Goal: Information Seeking & Learning: Learn about a topic

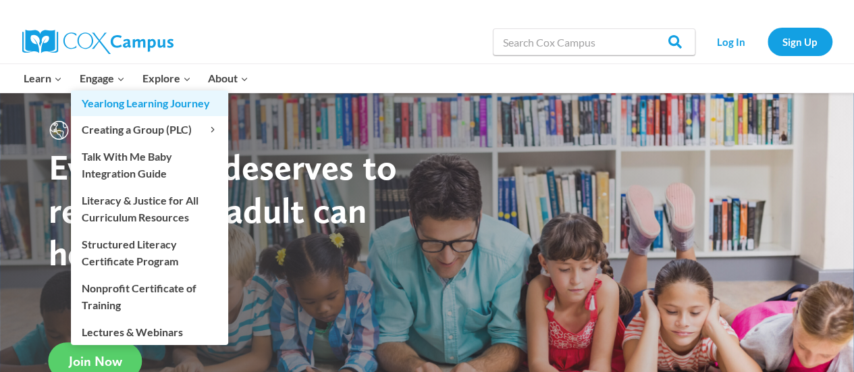
click at [111, 92] on link "Yearlong Learning Journey" at bounding box center [149, 103] width 157 height 26
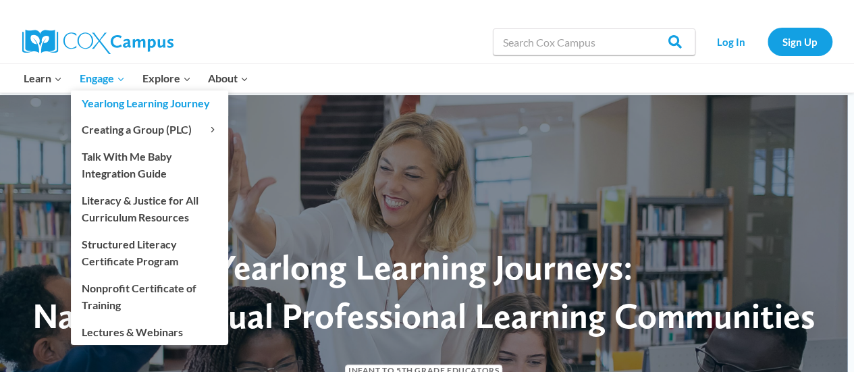
click at [112, 90] on link "Yearlong Learning Journey" at bounding box center [149, 103] width 157 height 26
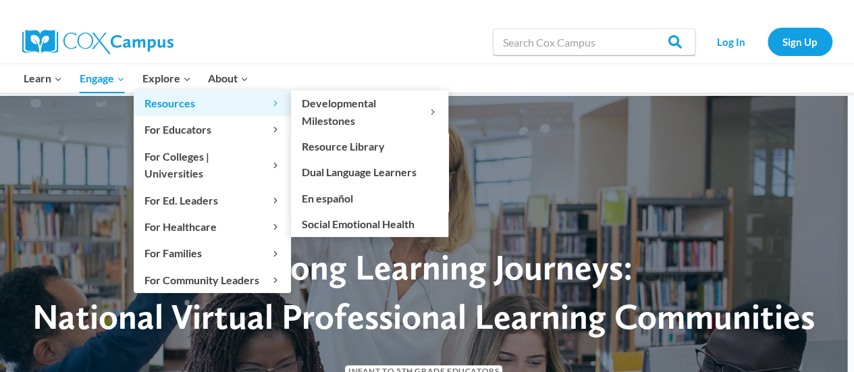
click at [168, 92] on link "Resources Expand" at bounding box center [212, 103] width 157 height 26
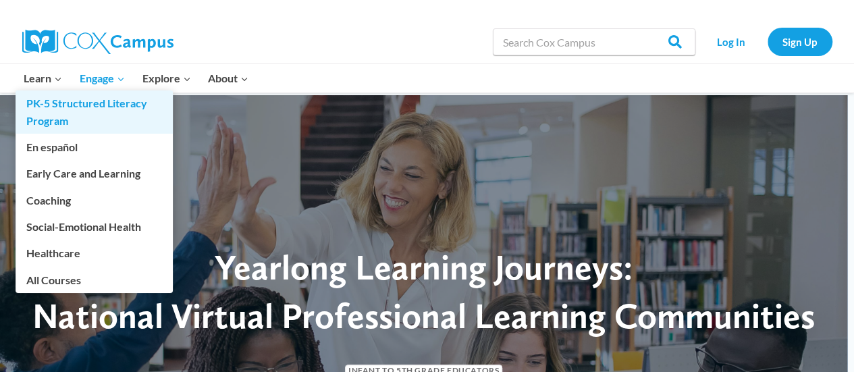
click at [52, 92] on link "PK-5 Structured Literacy Program" at bounding box center [94, 111] width 157 height 43
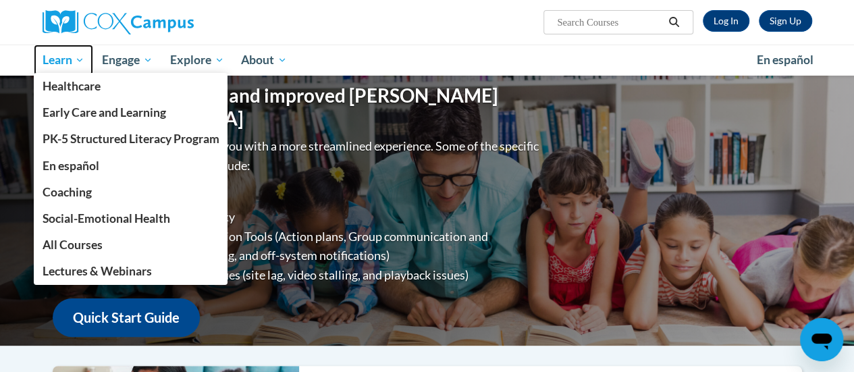
click at [51, 62] on span "Learn" at bounding box center [63, 60] width 43 height 16
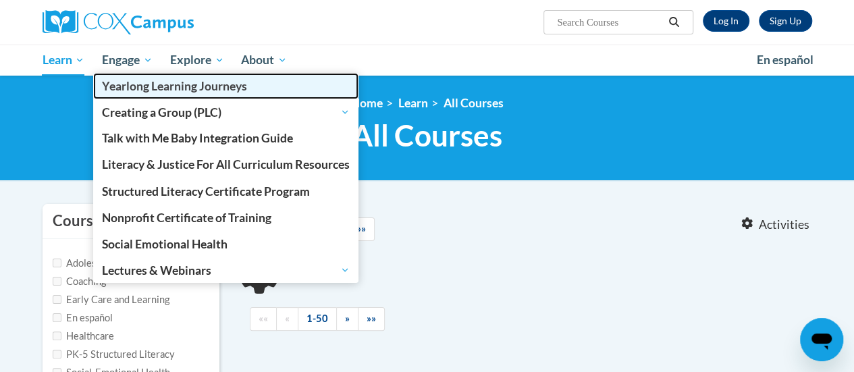
click at [125, 74] on link "Yearlong Learning Journeys" at bounding box center [225, 86] width 265 height 26
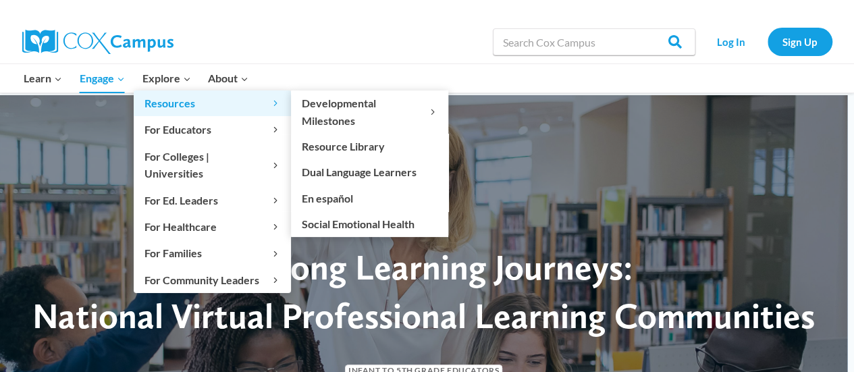
click at [177, 92] on link "Resources Expand" at bounding box center [212, 103] width 157 height 26
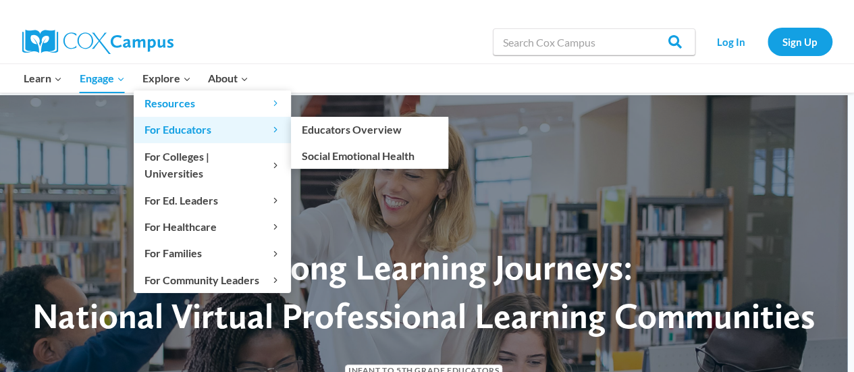
click at [186, 136] on span "For Educators Expand" at bounding box center [212, 130] width 136 height 18
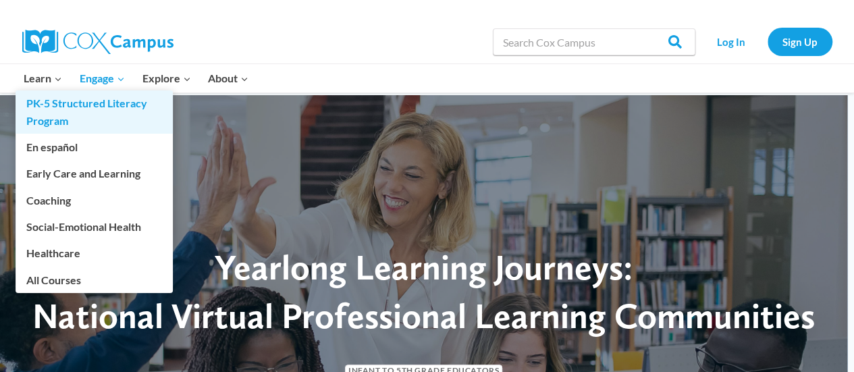
click at [42, 92] on link "PK-5 Structured Literacy Program" at bounding box center [94, 111] width 157 height 43
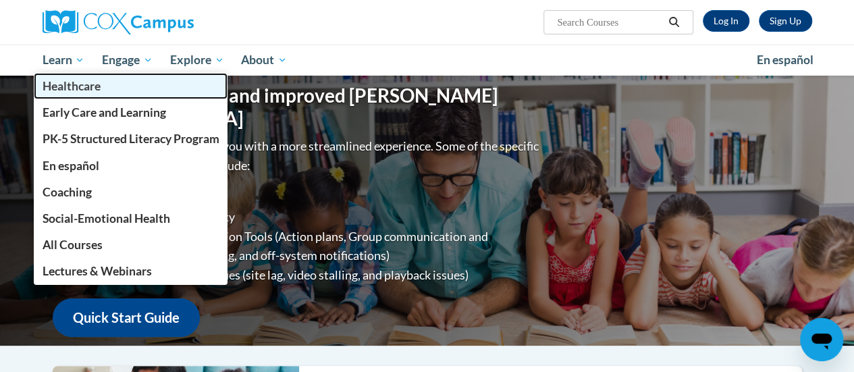
click at [74, 74] on link "Healthcare" at bounding box center [131, 86] width 194 height 26
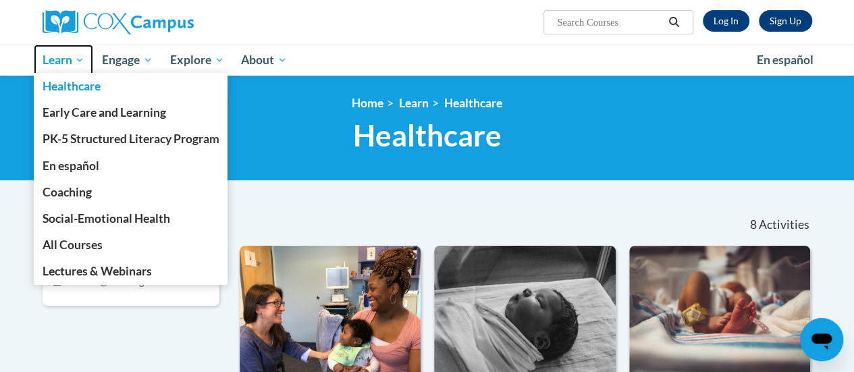
click at [73, 63] on span "Learn" at bounding box center [63, 60] width 43 height 16
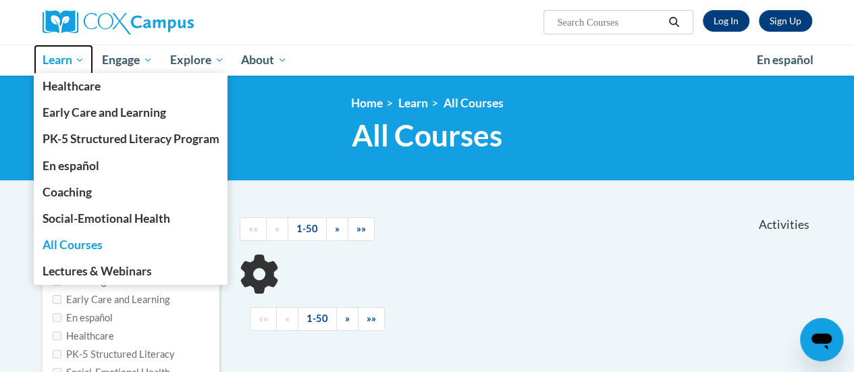
click at [80, 61] on span "Learn" at bounding box center [63, 60] width 43 height 16
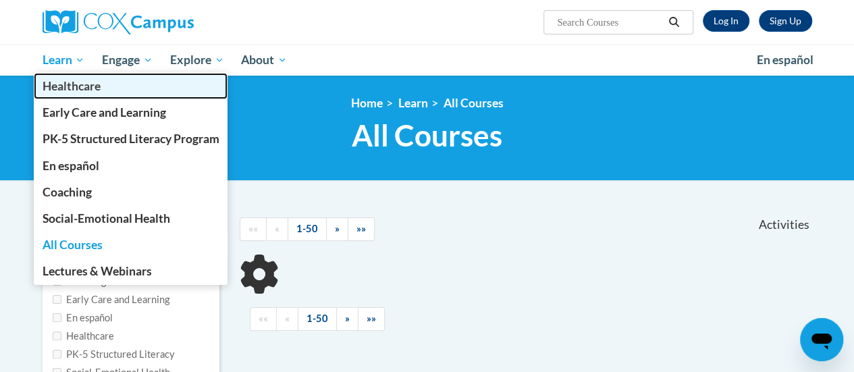
click at [57, 74] on link "Healthcare" at bounding box center [131, 86] width 194 height 26
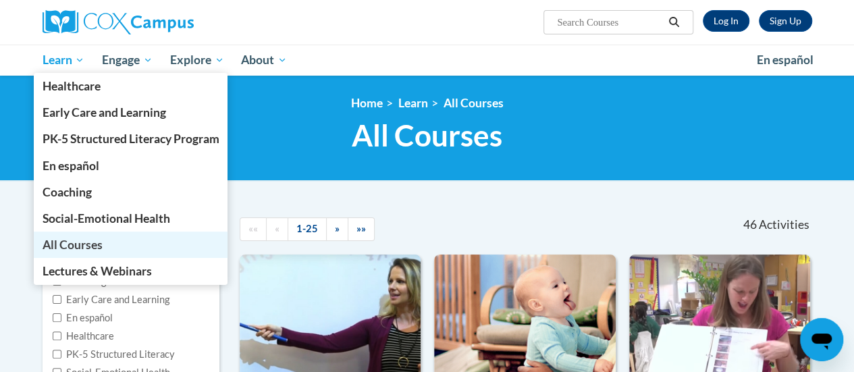
click at [99, 252] on link "All Courses" at bounding box center [131, 244] width 194 height 26
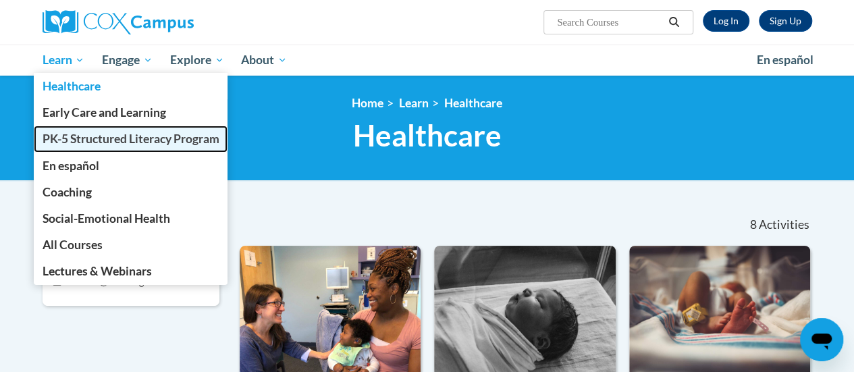
click at [103, 140] on span "PK-5 Structured Literacy Program" at bounding box center [130, 139] width 177 height 14
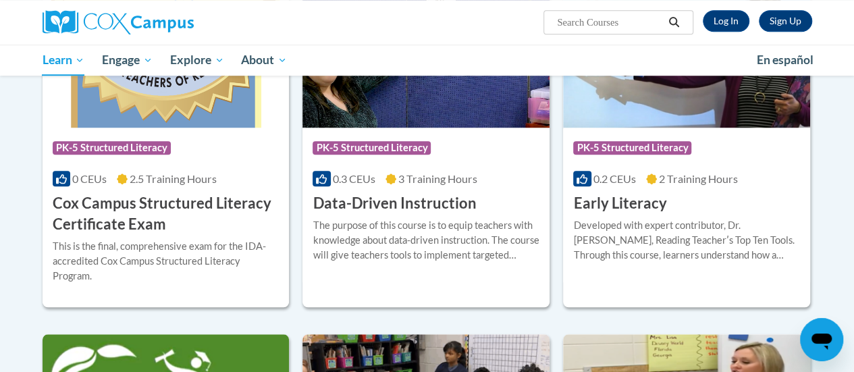
scroll to position [521, 0]
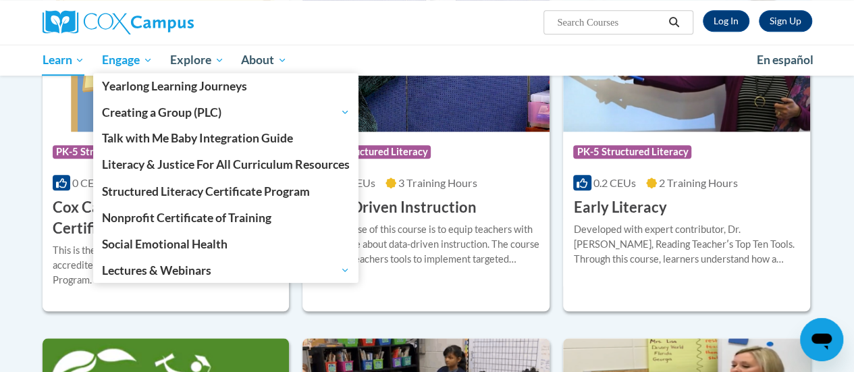
click at [148, 69] on link "Engage" at bounding box center [127, 60] width 68 height 31
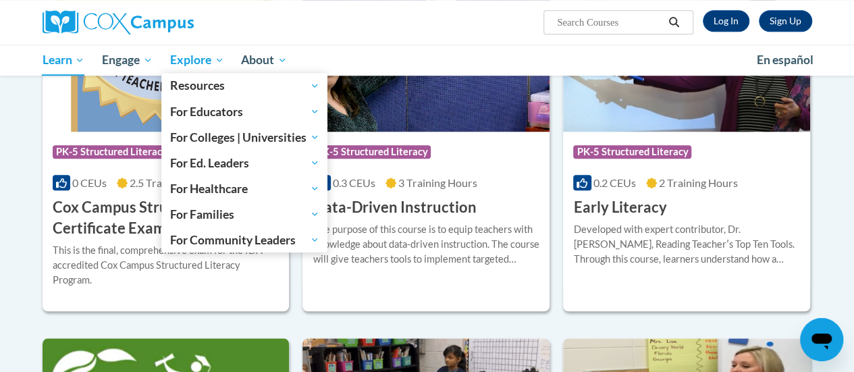
click at [212, 71] on link "Explore" at bounding box center [197, 60] width 72 height 31
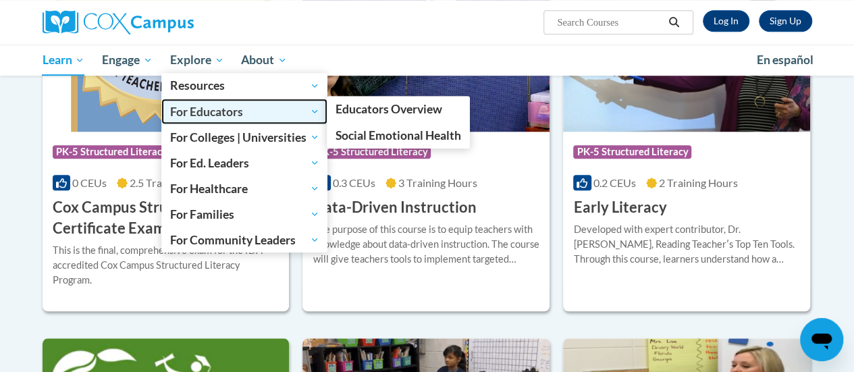
click at [267, 119] on span "For Educators" at bounding box center [244, 111] width 149 height 16
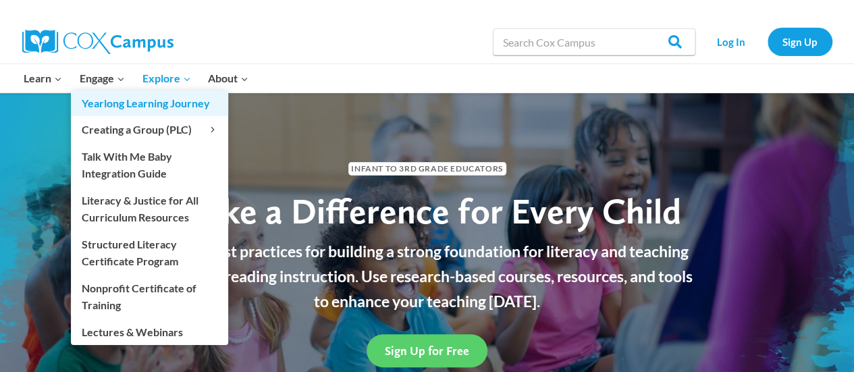
click at [103, 92] on link "Yearlong Learning Journey" at bounding box center [149, 103] width 157 height 26
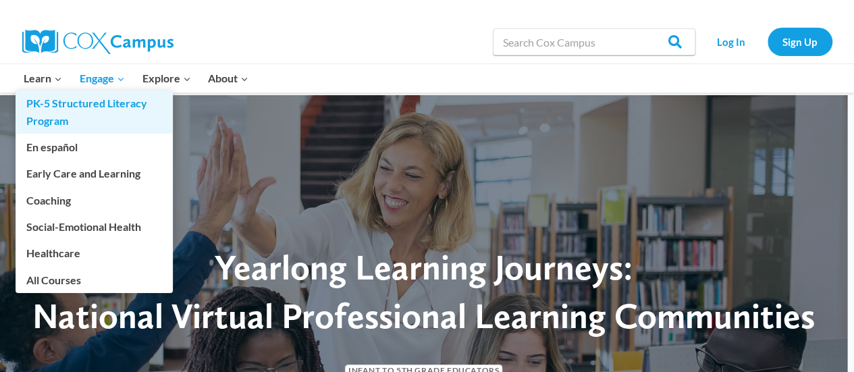
click at [49, 92] on link "PK-5 Structured Literacy Program" at bounding box center [94, 111] width 157 height 43
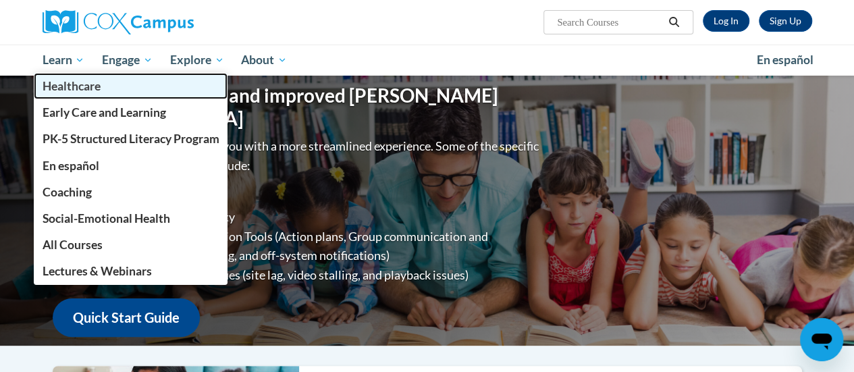
click at [76, 74] on link "Healthcare" at bounding box center [131, 86] width 194 height 26
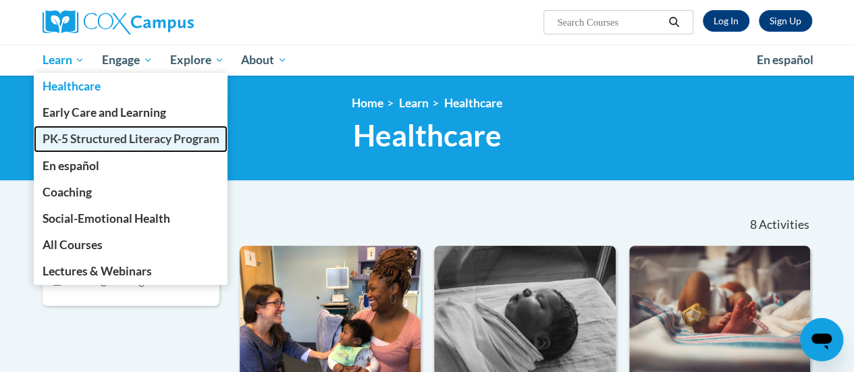
click at [97, 138] on span "PK-5 Structured Literacy Program" at bounding box center [130, 139] width 177 height 14
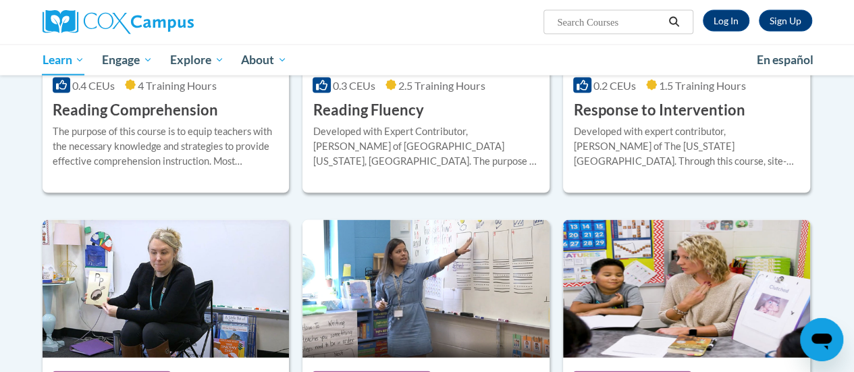
scroll to position [1325, 0]
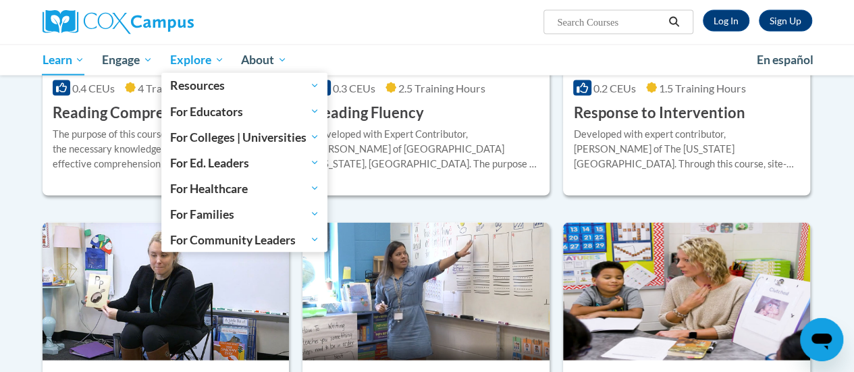
click at [216, 62] on span "Explore" at bounding box center [197, 60] width 54 height 16
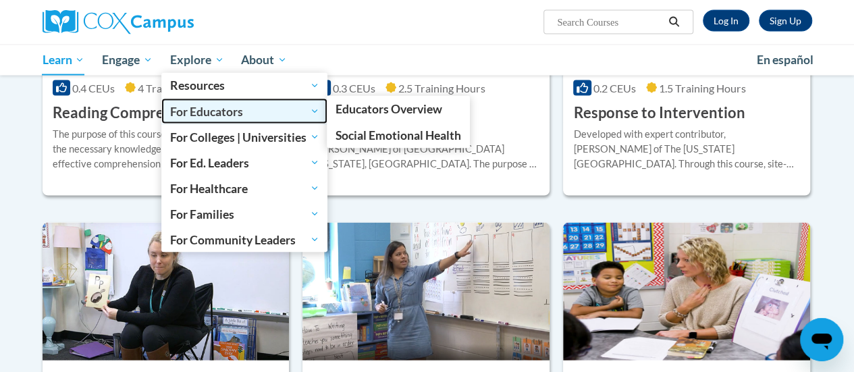
click at [270, 120] on link "For Educators" at bounding box center [244, 112] width 167 height 26
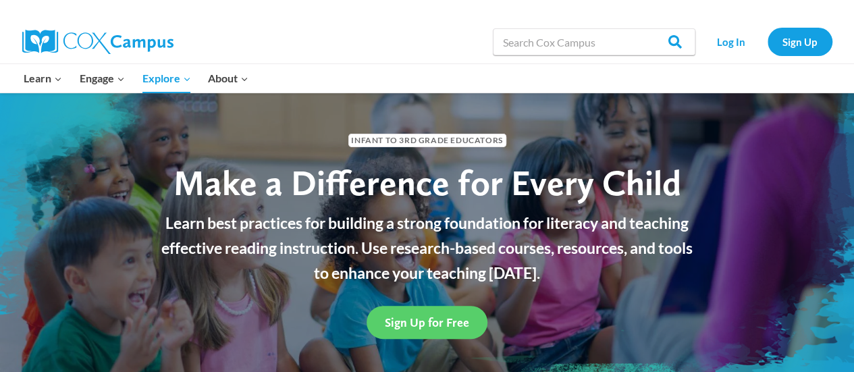
scroll to position [28, 0]
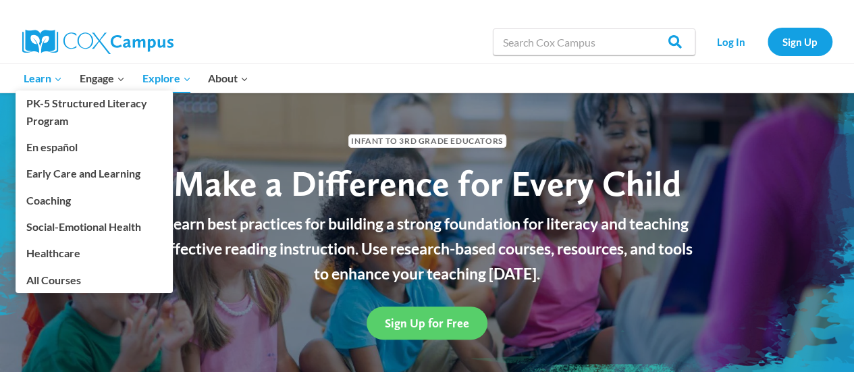
click at [53, 76] on span "Learn Expand" at bounding box center [43, 78] width 38 height 18
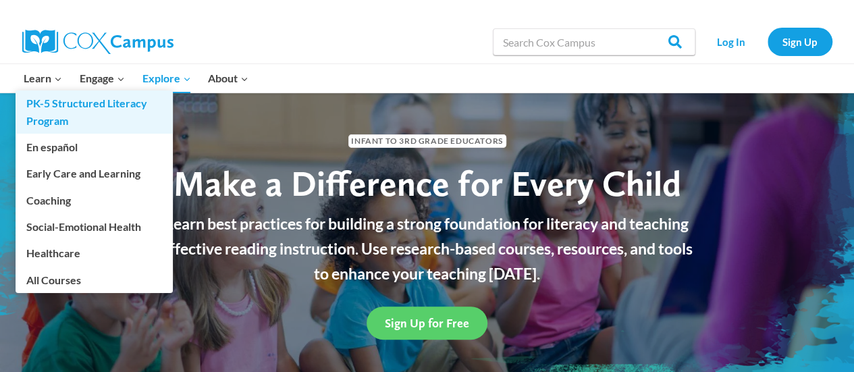
click at [42, 103] on link "PK-5 Structured Literacy Program" at bounding box center [94, 111] width 157 height 43
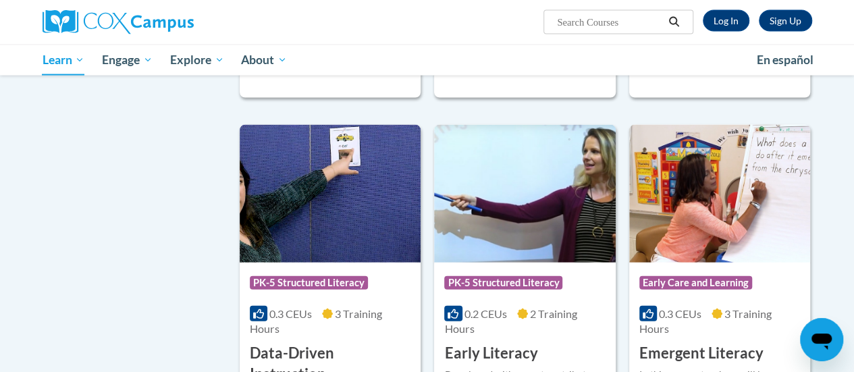
scroll to position [1316, 0]
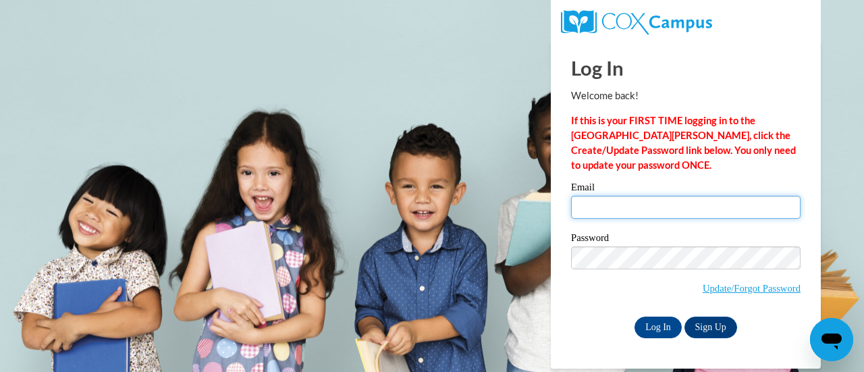
type input "[PERSON_NAME][EMAIL_ADDRESS][PERSON_NAME][DOMAIN_NAME]"
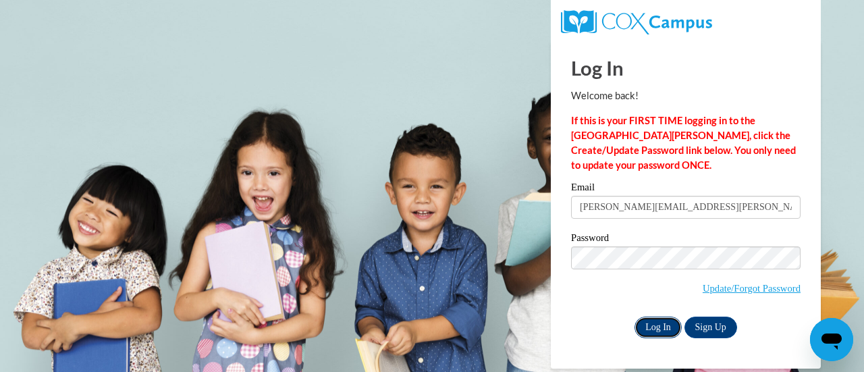
click at [647, 331] on input "Log In" at bounding box center [657, 327] width 47 height 22
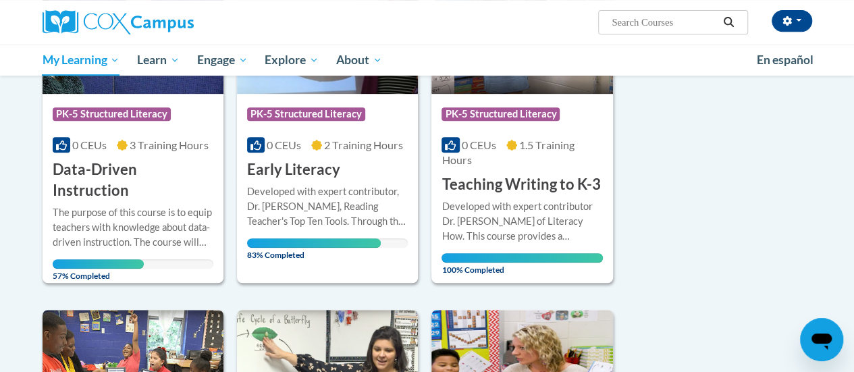
scroll to position [289, 0]
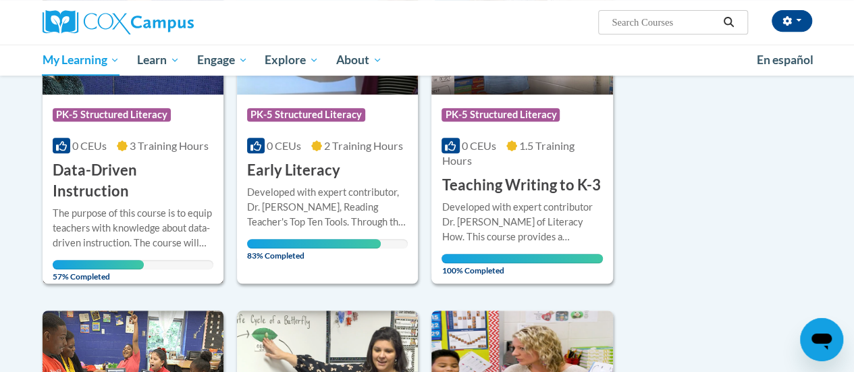
click at [111, 206] on div "The purpose of this course is to equip teachers with knowledge about data-drive…" at bounding box center [133, 228] width 161 height 45
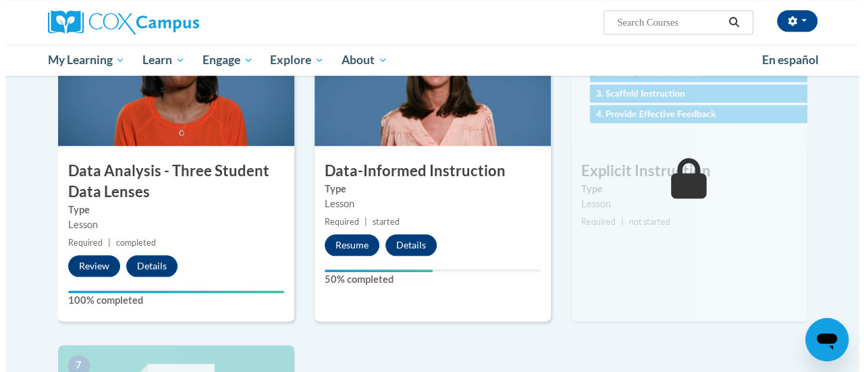
scroll to position [671, 0]
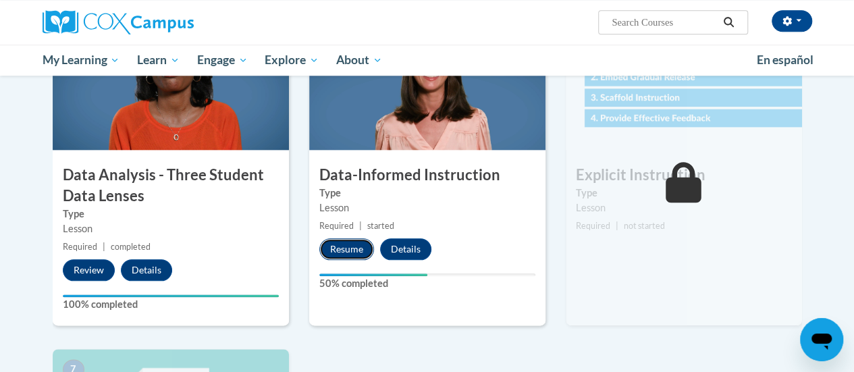
click at [349, 250] on button "Resume" at bounding box center [346, 249] width 55 height 22
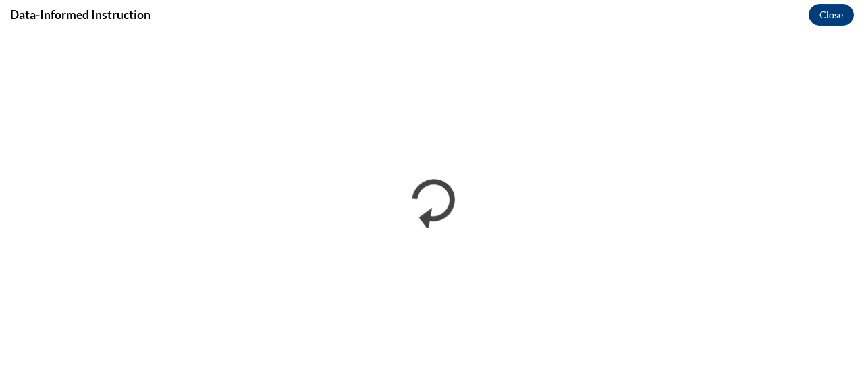
scroll to position [0, 0]
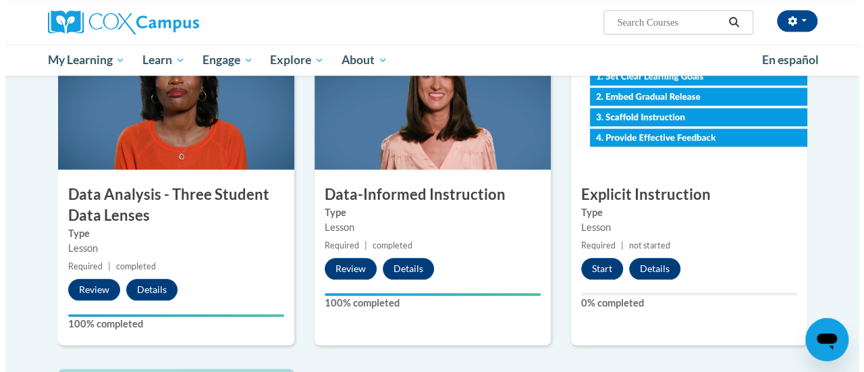
scroll to position [653, 0]
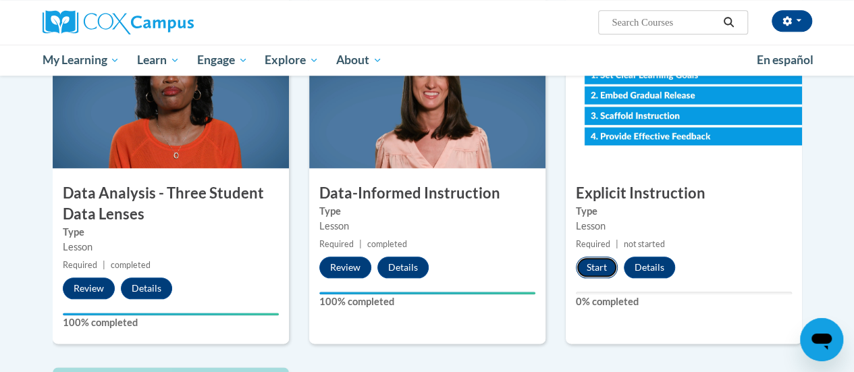
click at [603, 273] on button "Start" at bounding box center [597, 267] width 42 height 22
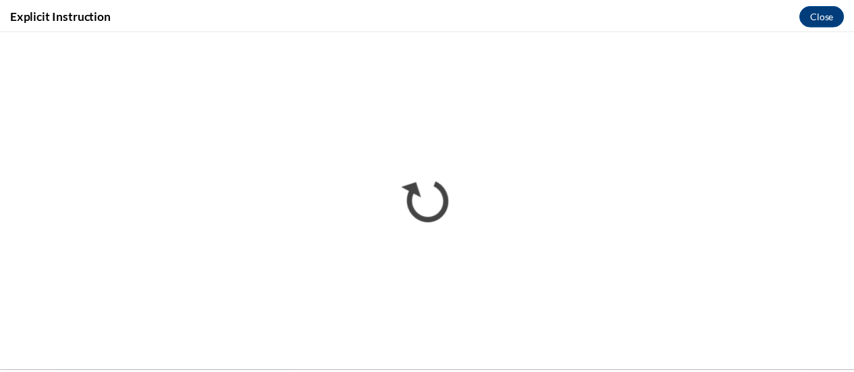
scroll to position [0, 0]
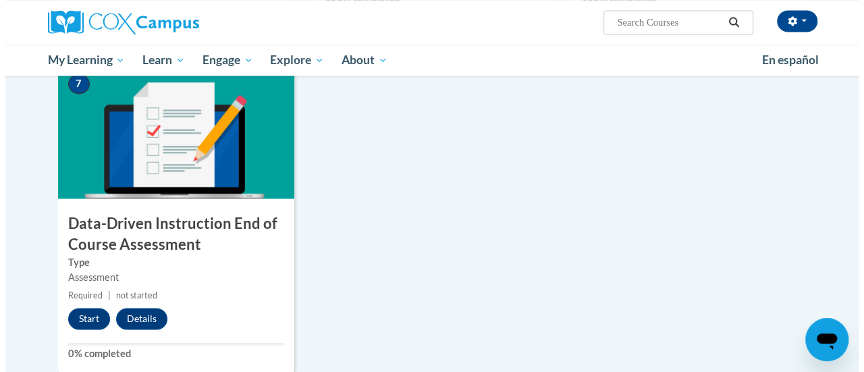
scroll to position [962, 0]
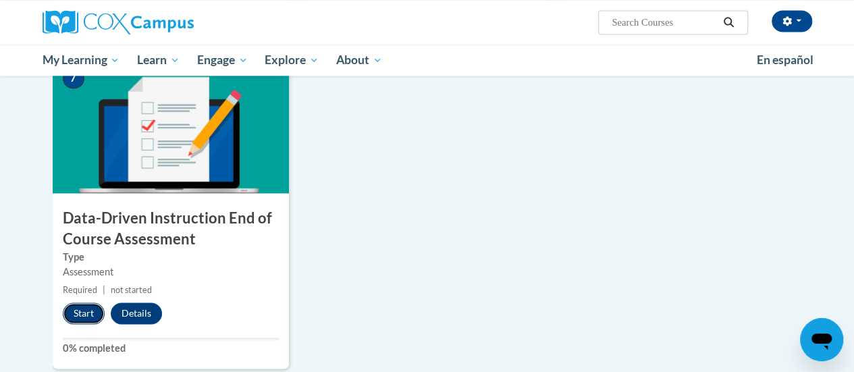
click at [84, 314] on button "Start" at bounding box center [84, 313] width 42 height 22
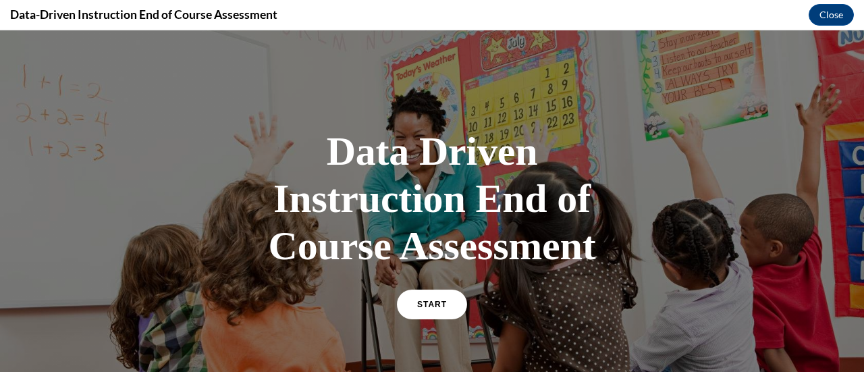
scroll to position [0, 0]
click at [422, 304] on span "START" at bounding box center [431, 305] width 31 height 10
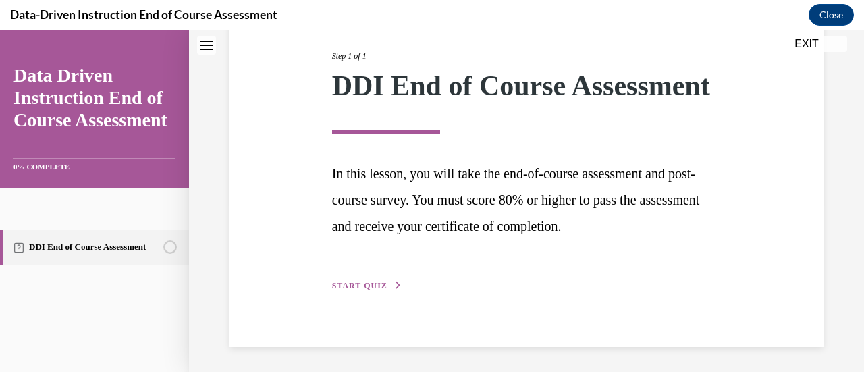
scroll to position [198, 0]
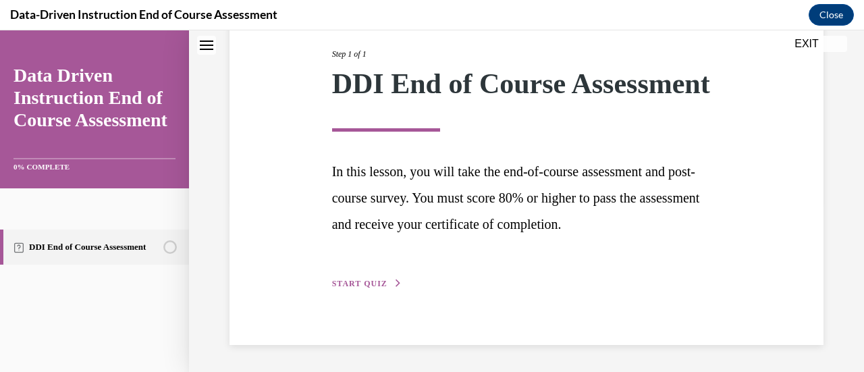
click at [367, 281] on span "START QUIZ" at bounding box center [359, 283] width 55 height 9
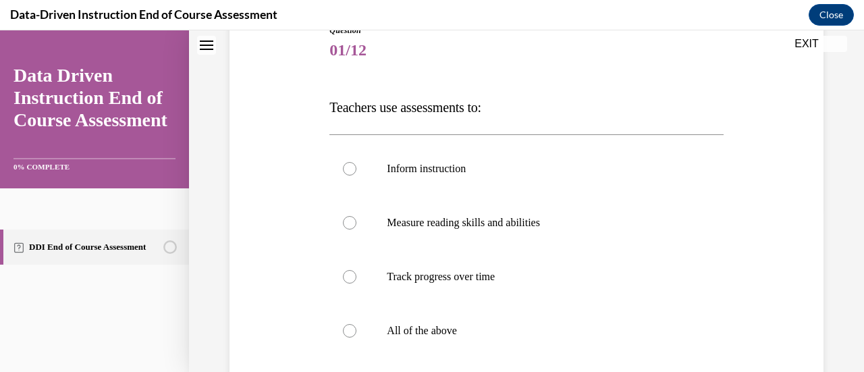
scroll to position [169, 0]
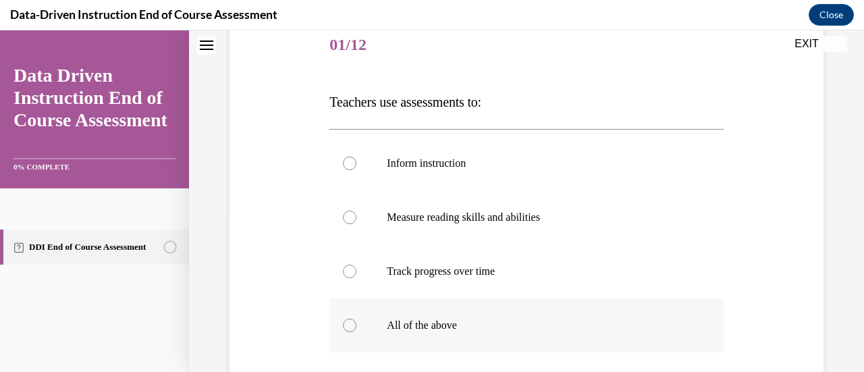
click at [345, 323] on div at bounding box center [349, 324] width 13 height 13
click at [345, 323] on input "All of the above" at bounding box center [349, 324] width 13 height 13
radio input "true"
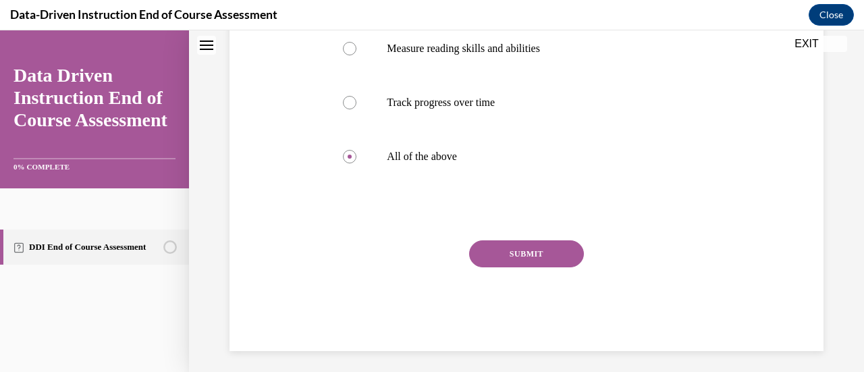
click at [541, 258] on button "SUBMIT" at bounding box center [526, 253] width 115 height 27
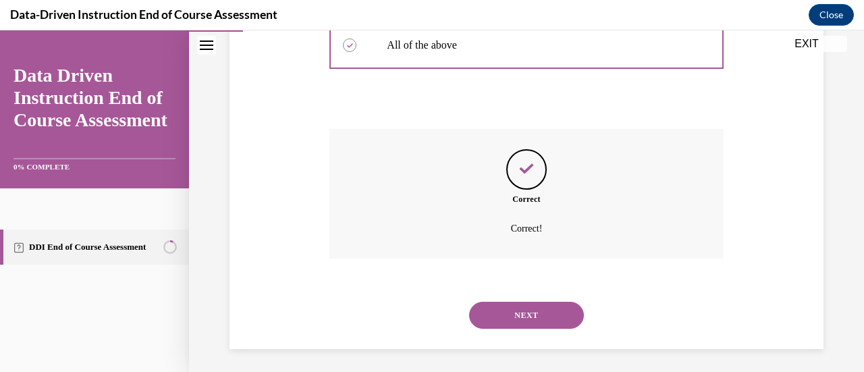
scroll to position [452, 0]
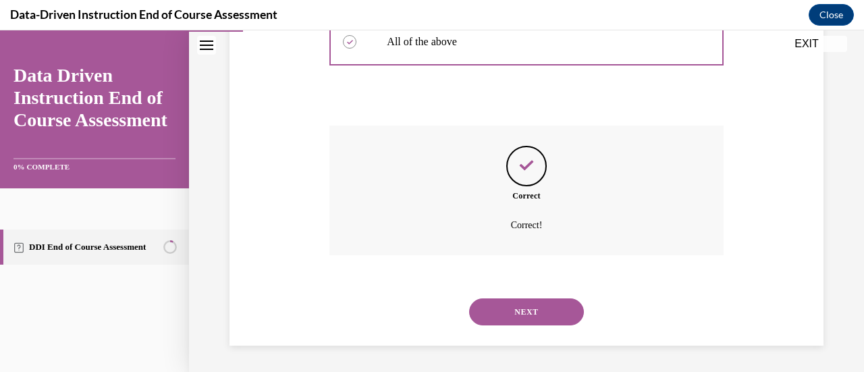
click at [535, 317] on button "NEXT" at bounding box center [526, 311] width 115 height 27
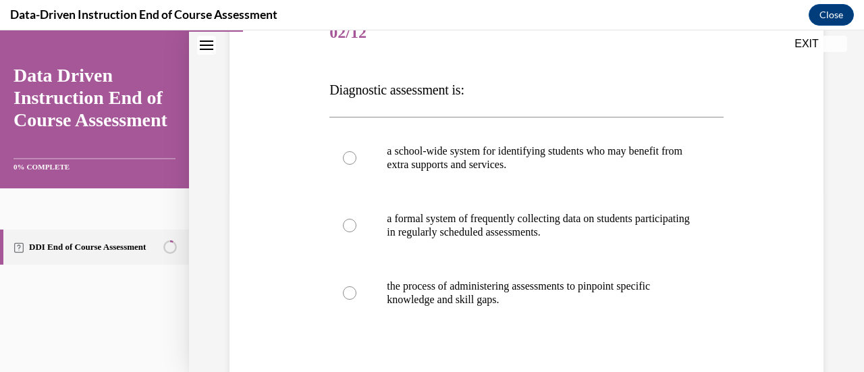
scroll to position [181, 0]
click at [344, 296] on div at bounding box center [349, 292] width 13 height 13
click at [344, 296] on input "the process of administering assessments to pinpoint specific knowledge and ski…" at bounding box center [349, 292] width 13 height 13
radio input "true"
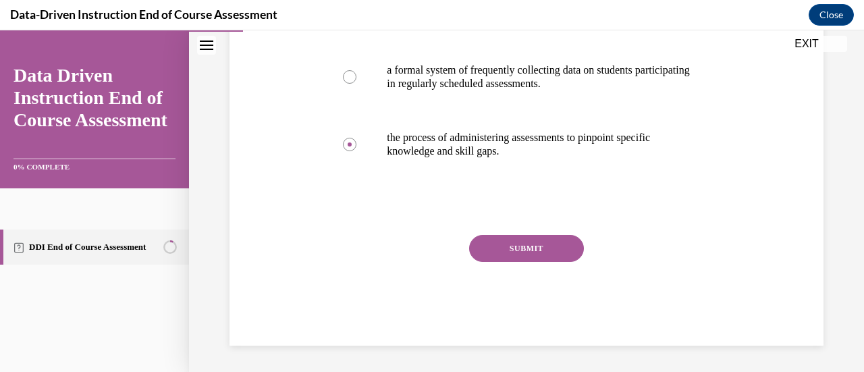
click at [536, 252] on button "SUBMIT" at bounding box center [526, 248] width 115 height 27
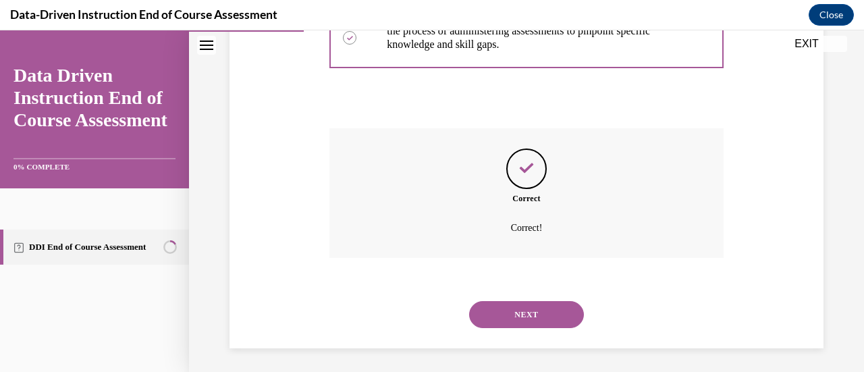
scroll to position [439, 0]
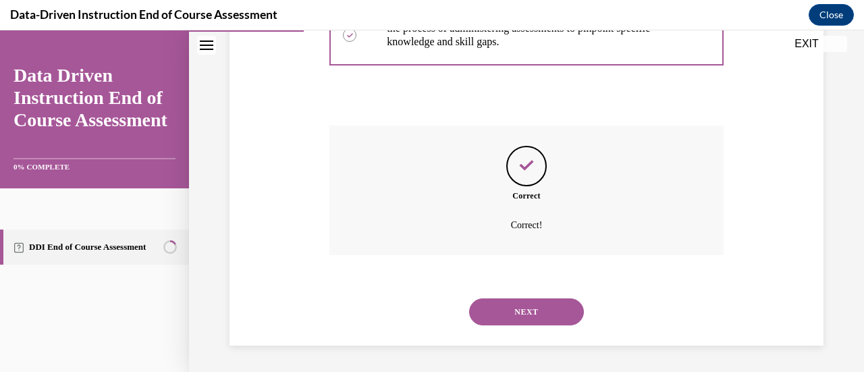
click at [535, 312] on button "NEXT" at bounding box center [526, 311] width 115 height 27
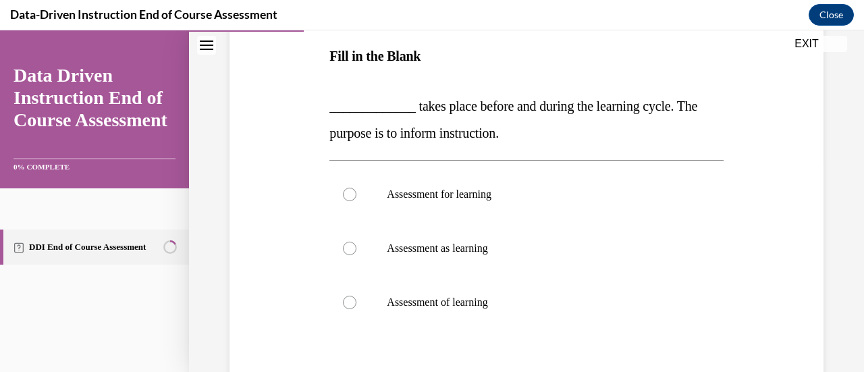
scroll to position [214, 0]
click at [343, 186] on label "Assessment for learning" at bounding box center [525, 195] width 393 height 54
click at [343, 188] on input "Assessment for learning" at bounding box center [349, 194] width 13 height 13
radio input "true"
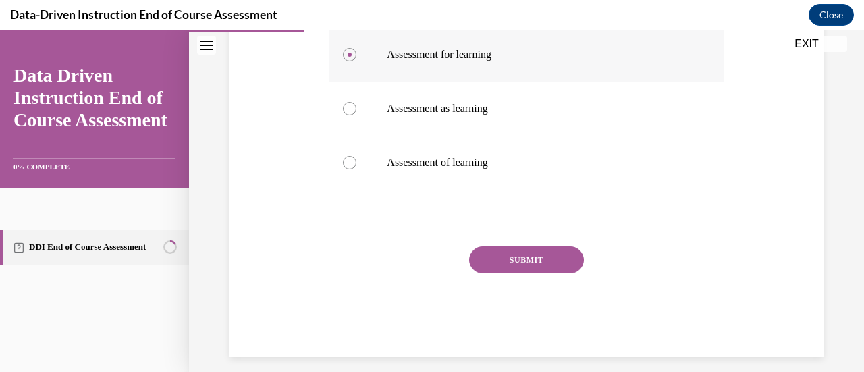
scroll to position [356, 0]
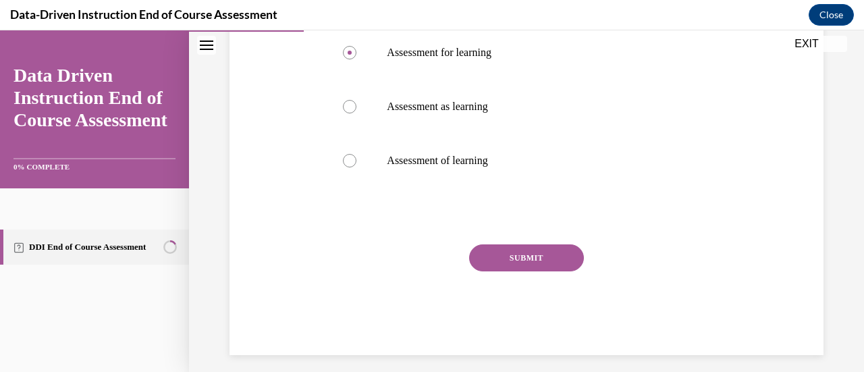
click at [559, 263] on button "SUBMIT" at bounding box center [526, 257] width 115 height 27
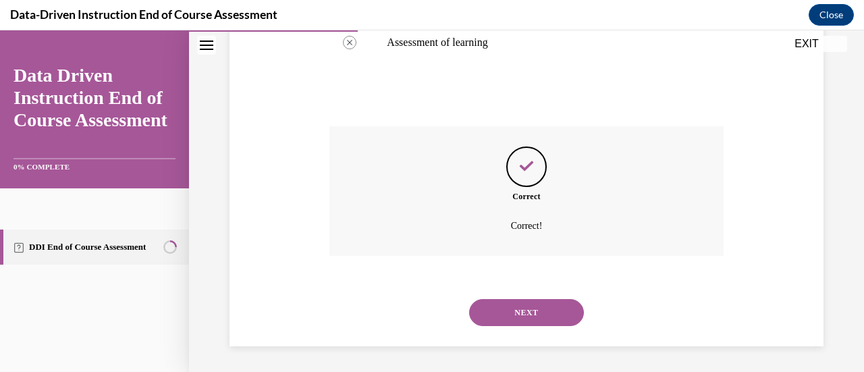
scroll to position [475, 0]
click at [541, 314] on button "NEXT" at bounding box center [526, 311] width 115 height 27
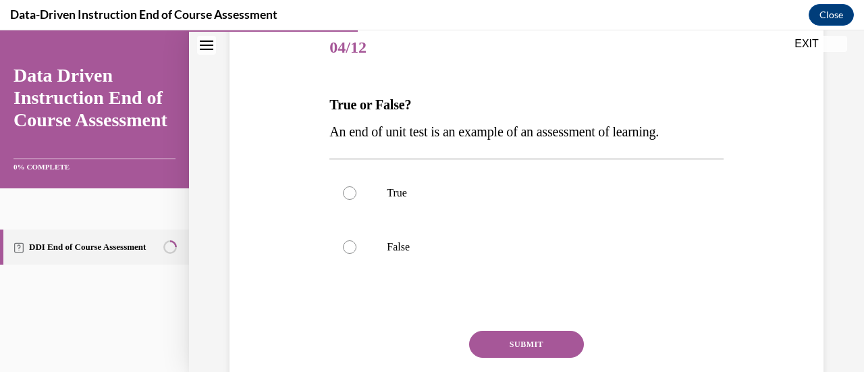
scroll to position [167, 0]
click at [349, 196] on div at bounding box center [349, 191] width 13 height 13
click at [349, 196] on input "True" at bounding box center [349, 191] width 13 height 13
radio input "true"
click at [542, 341] on button "SUBMIT" at bounding box center [526, 342] width 115 height 27
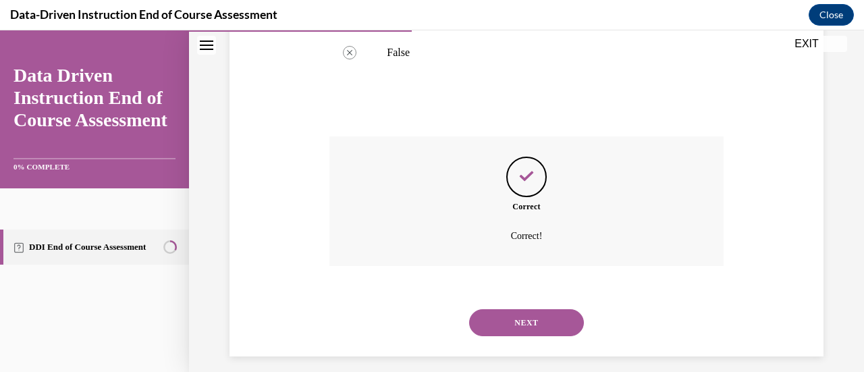
scroll to position [371, 0]
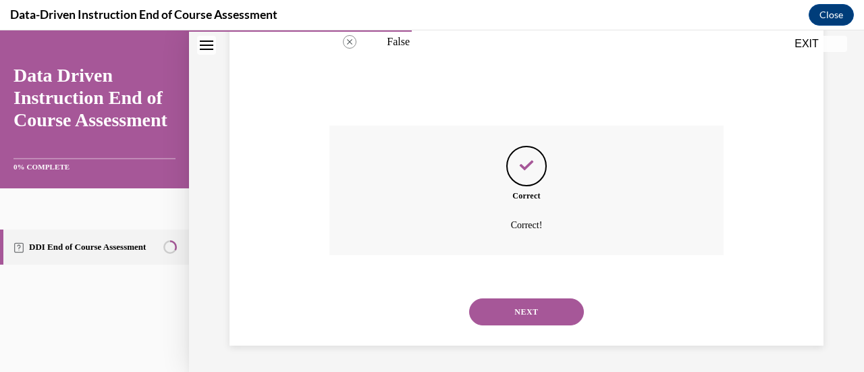
click at [540, 315] on button "NEXT" at bounding box center [526, 311] width 115 height 27
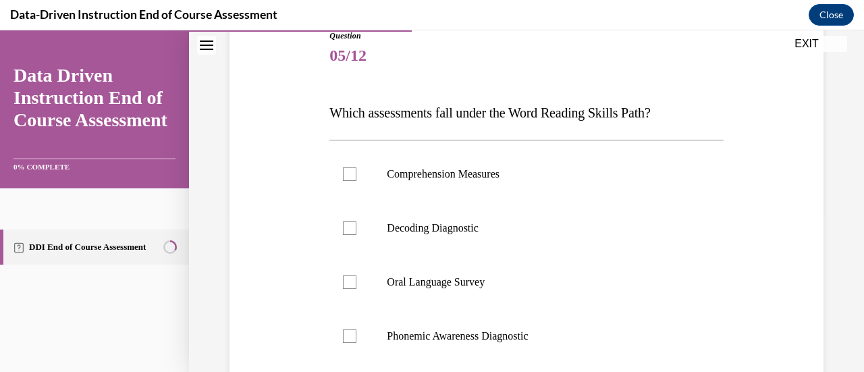
scroll to position [157, 0]
click at [345, 229] on div at bounding box center [349, 229] width 13 height 13
click at [345, 229] on input "Decoding Diagnostic" at bounding box center [349, 229] width 13 height 13
checkbox input "true"
click at [339, 287] on label "Oral Language Survey" at bounding box center [525, 283] width 393 height 54
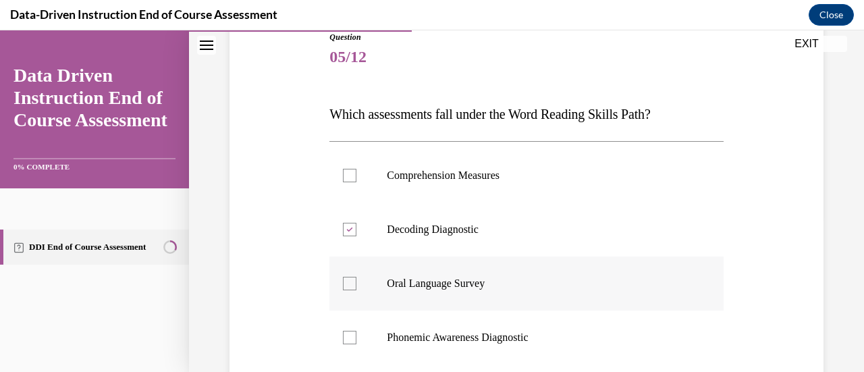
click at [343, 287] on input "Oral Language Survey" at bounding box center [349, 283] width 13 height 13
checkbox input "true"
click at [356, 352] on label "Phonemic Awareness Diagnostic" at bounding box center [525, 337] width 393 height 54
click at [356, 344] on input "Phonemic Awareness Diagnostic" at bounding box center [349, 337] width 13 height 13
checkbox input "true"
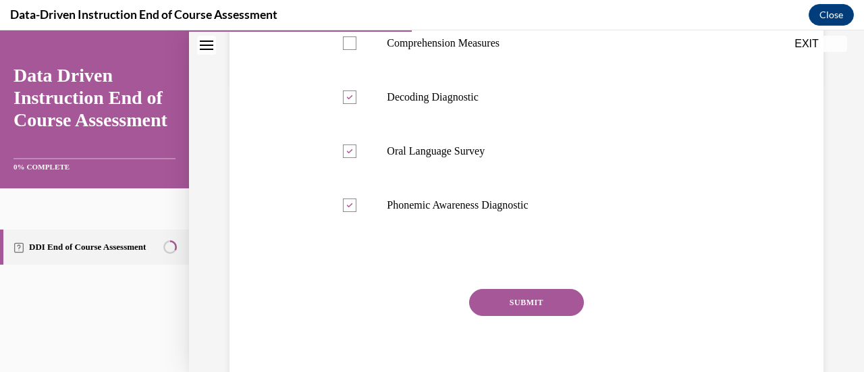
click at [538, 306] on button "SUBMIT" at bounding box center [526, 302] width 115 height 27
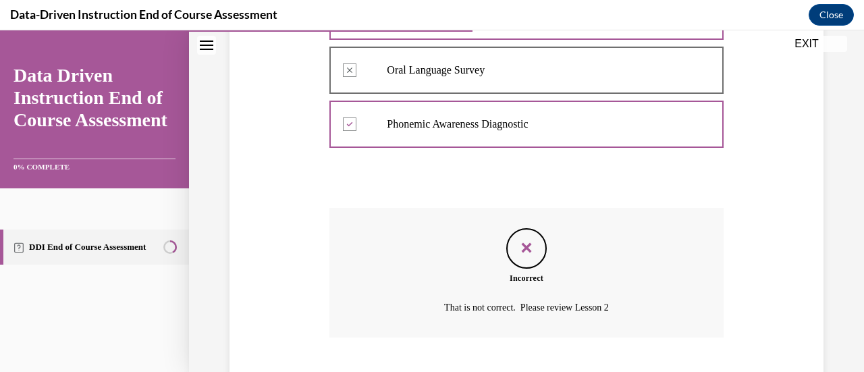
scroll to position [452, 0]
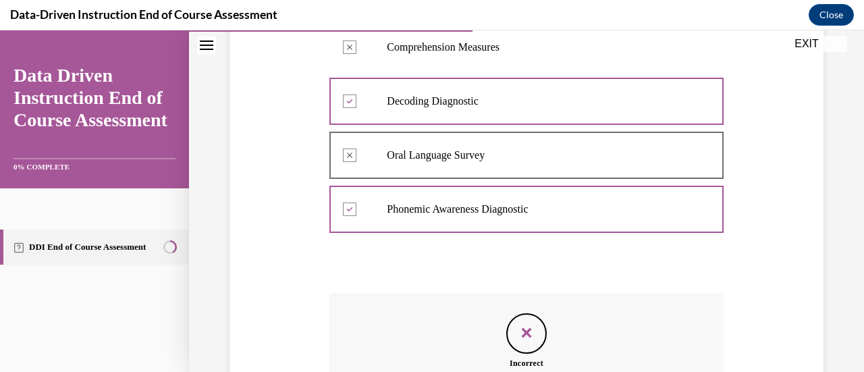
click at [699, 370] on div "Incorrect That is not correct. Please review Lesson 2" at bounding box center [525, 358] width 393 height 130
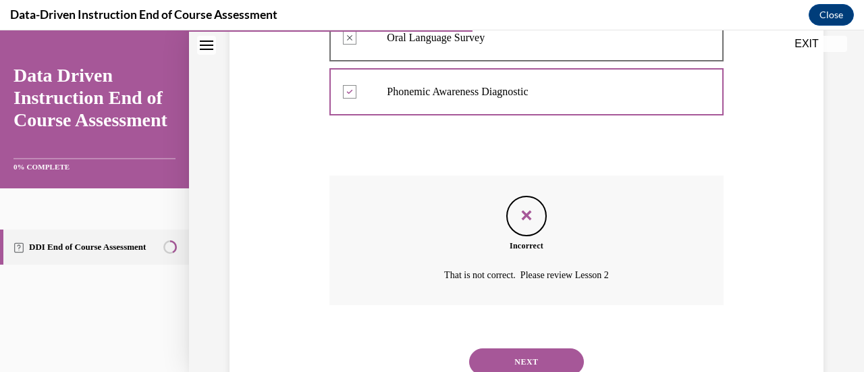
scroll to position [414, 0]
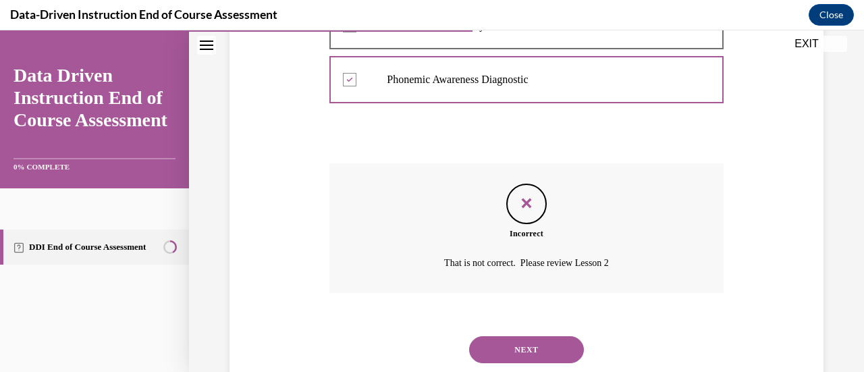
click at [544, 352] on button "NEXT" at bounding box center [526, 349] width 115 height 27
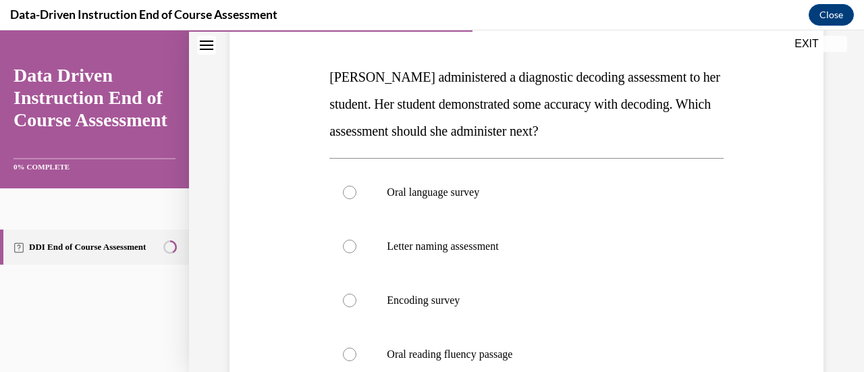
scroll to position [190, 0]
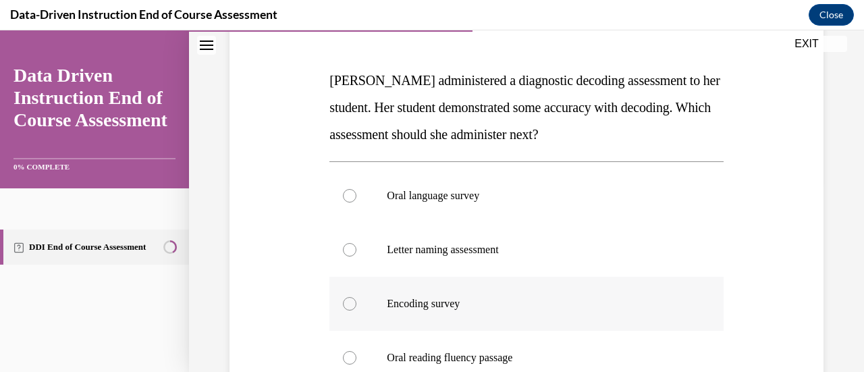
click at [646, 310] on label "Encoding survey" at bounding box center [525, 304] width 393 height 54
click at [356, 310] on input "Encoding survey" at bounding box center [349, 303] width 13 height 13
radio input "true"
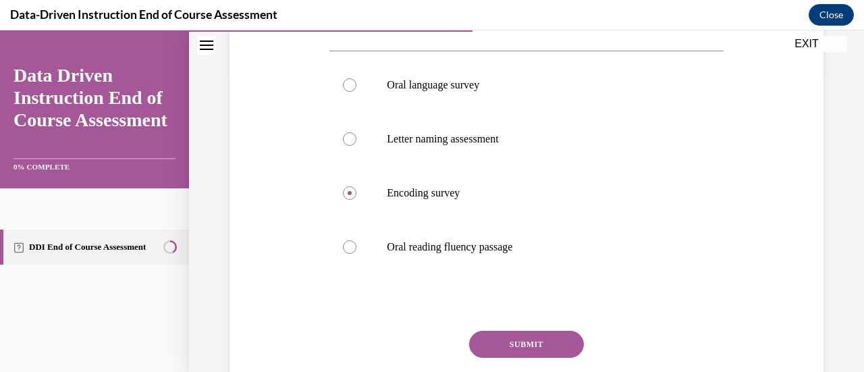
click at [544, 349] on button "SUBMIT" at bounding box center [526, 344] width 115 height 27
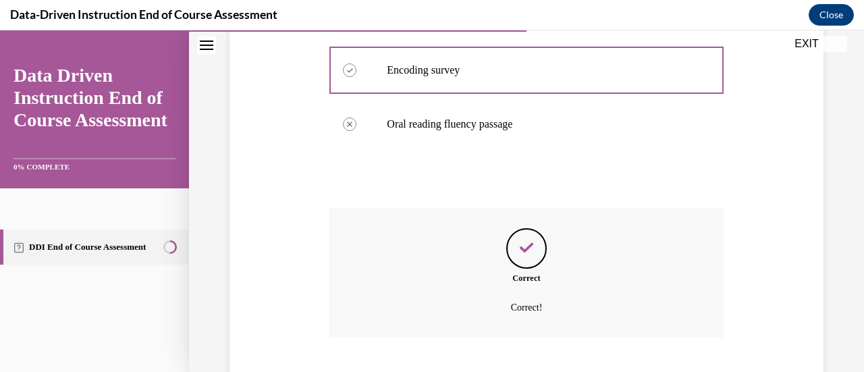
scroll to position [506, 0]
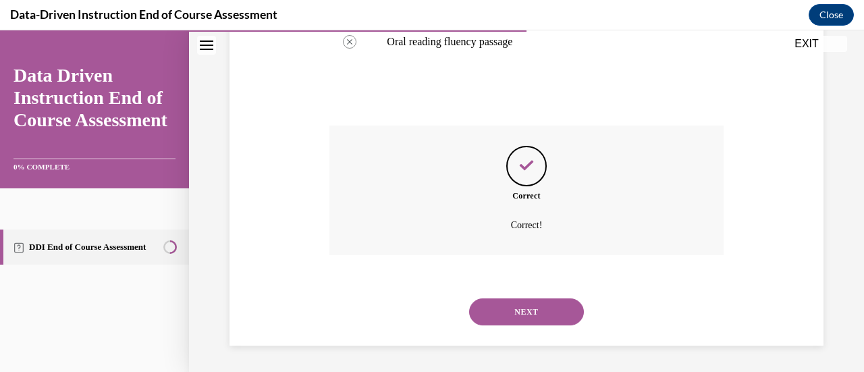
click at [540, 316] on button "NEXT" at bounding box center [526, 311] width 115 height 27
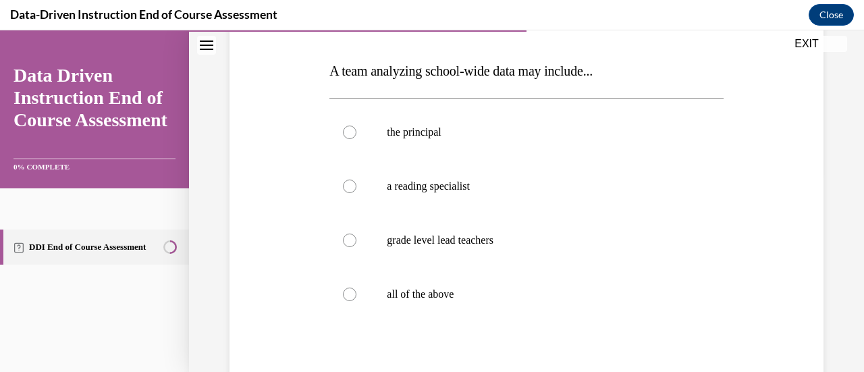
scroll to position [203, 0]
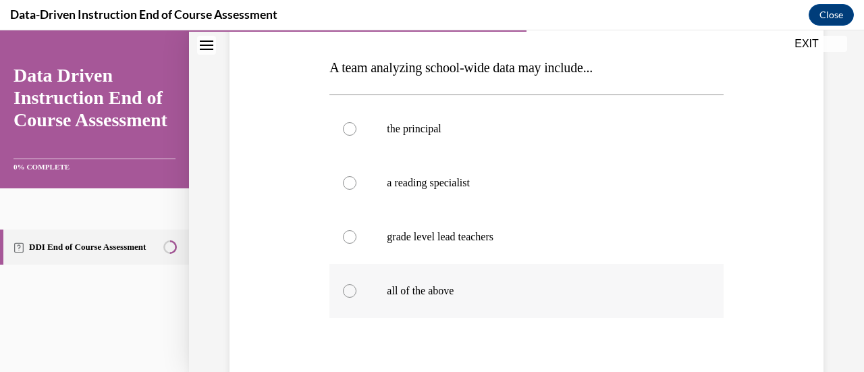
click at [344, 290] on div at bounding box center [349, 290] width 13 height 13
click at [344, 290] on input "all of the above" at bounding box center [349, 290] width 13 height 13
radio input "true"
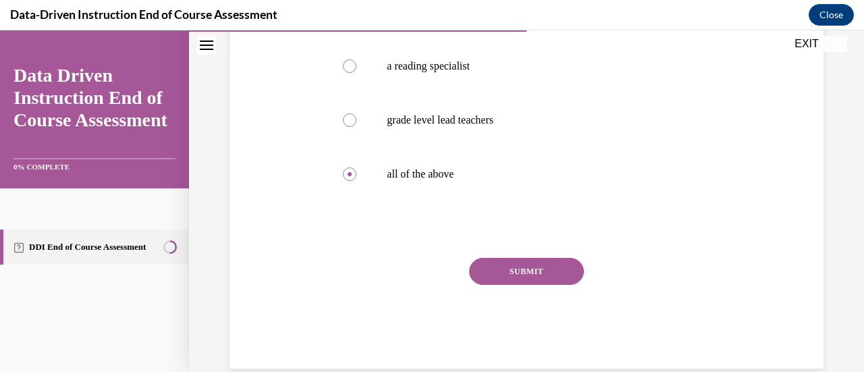
click at [544, 278] on button "SUBMIT" at bounding box center [526, 271] width 115 height 27
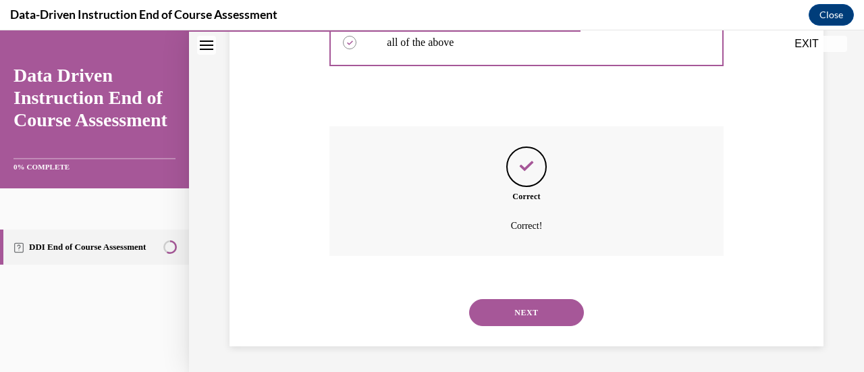
scroll to position [452, 0]
click at [550, 308] on button "NEXT" at bounding box center [526, 311] width 115 height 27
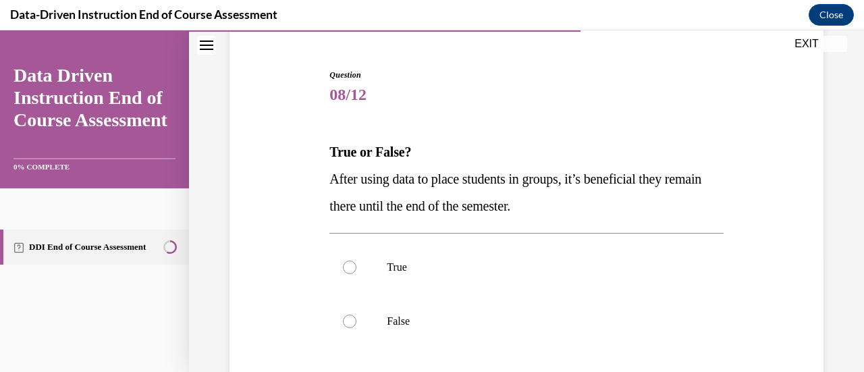
scroll to position [119, 0]
click at [350, 320] on div at bounding box center [349, 320] width 13 height 13
click at [350, 320] on input "False" at bounding box center [349, 320] width 13 height 13
radio input "true"
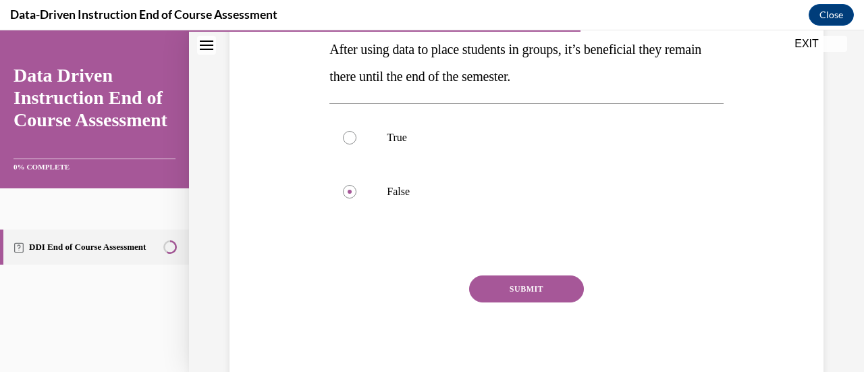
click at [534, 291] on button "SUBMIT" at bounding box center [526, 288] width 115 height 27
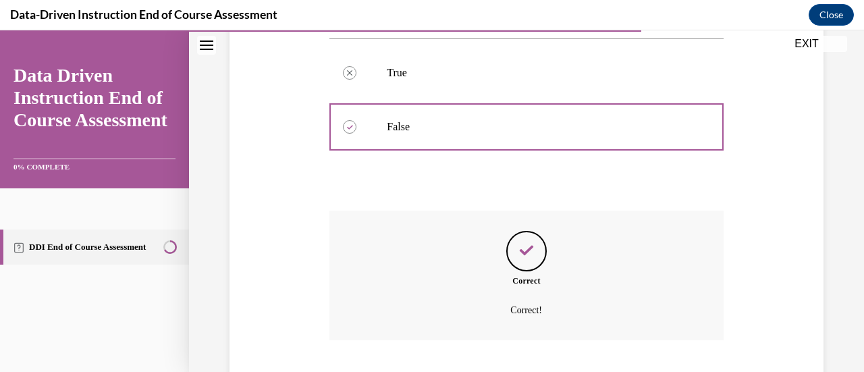
scroll to position [398, 0]
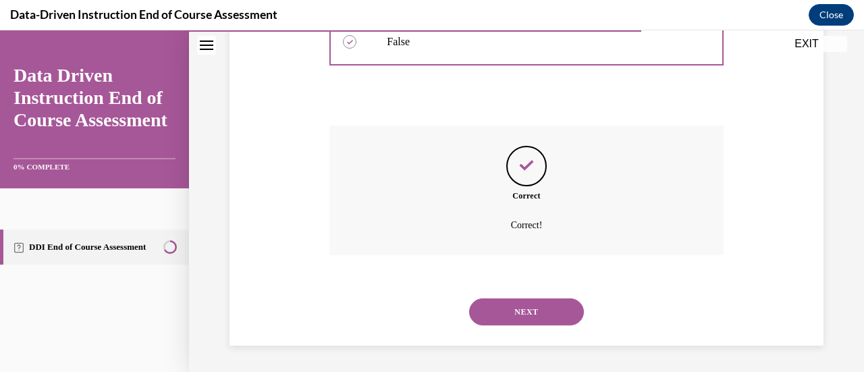
click at [517, 314] on button "NEXT" at bounding box center [526, 311] width 115 height 27
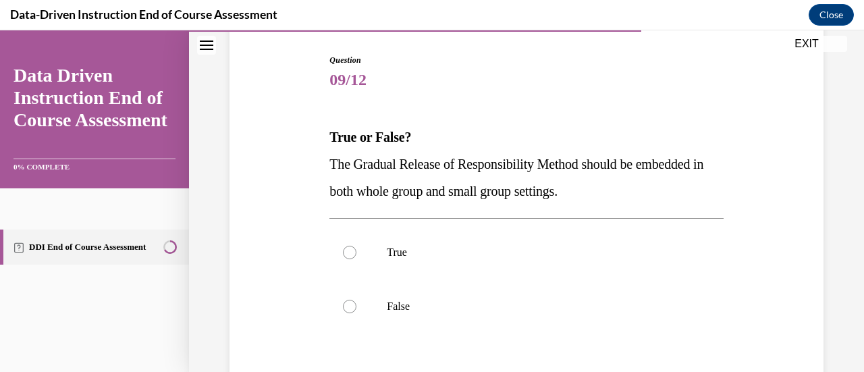
scroll to position [137, 0]
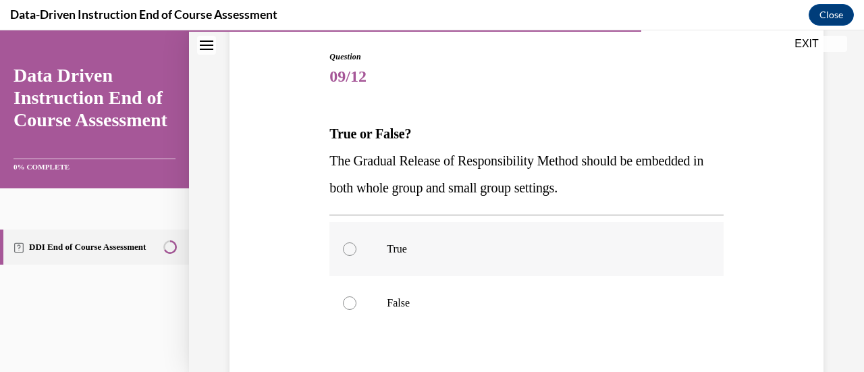
click at [357, 246] on label "True" at bounding box center [525, 249] width 393 height 54
click at [356, 246] on input "True" at bounding box center [349, 248] width 13 height 13
radio input "true"
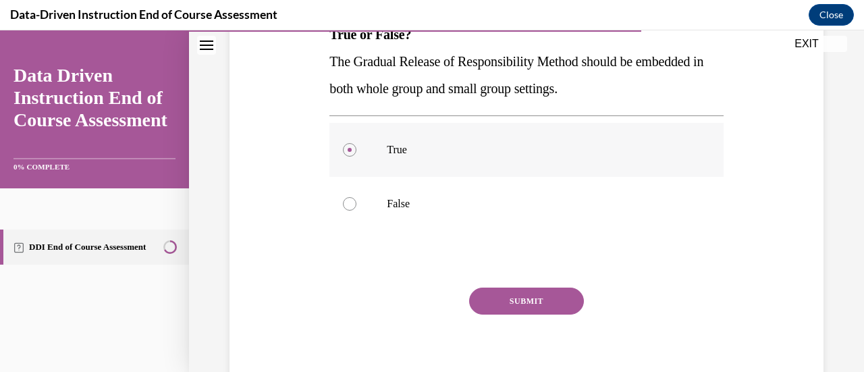
scroll to position [243, 0]
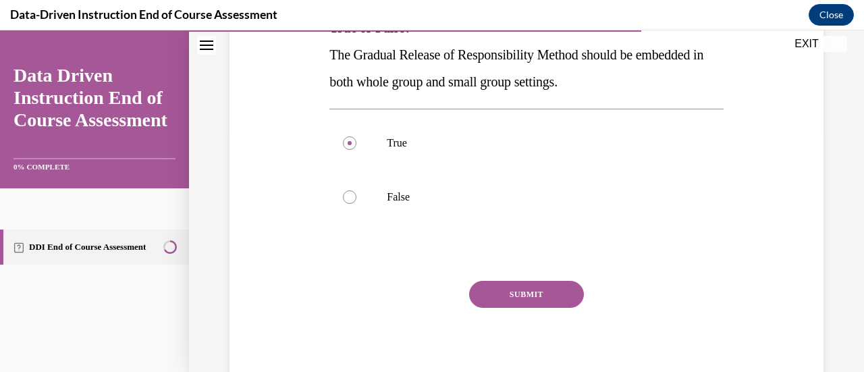
click at [546, 300] on button "SUBMIT" at bounding box center [526, 294] width 115 height 27
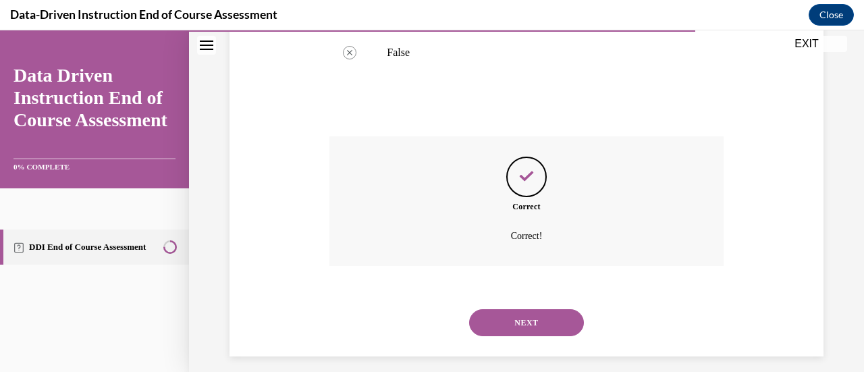
scroll to position [398, 0]
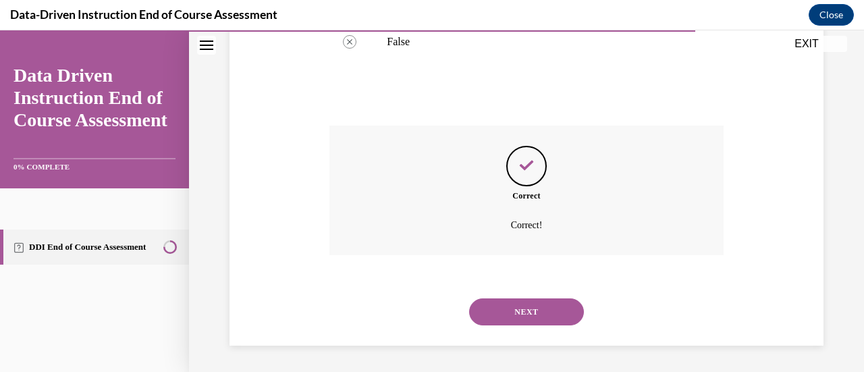
click at [524, 314] on button "NEXT" at bounding box center [526, 311] width 115 height 27
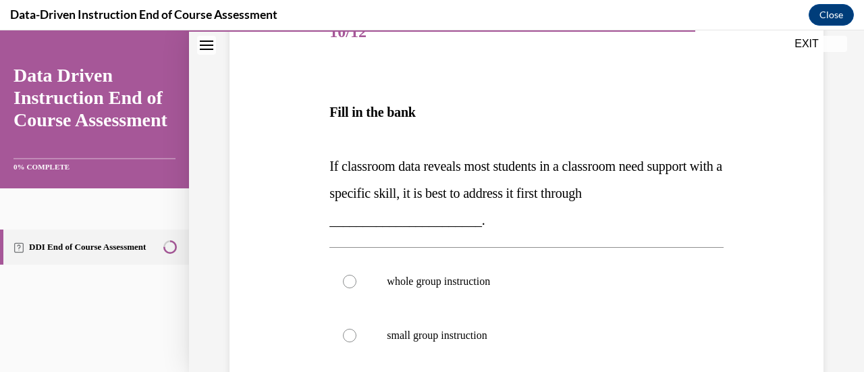
scroll to position [182, 0]
click at [360, 274] on label "whole group instruction" at bounding box center [525, 281] width 393 height 54
click at [356, 274] on input "whole group instruction" at bounding box center [349, 280] width 13 height 13
radio input "true"
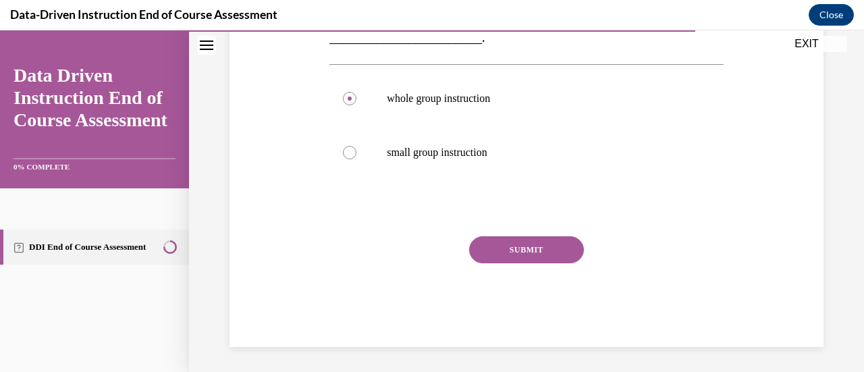
click at [545, 251] on button "SUBMIT" at bounding box center [526, 249] width 115 height 27
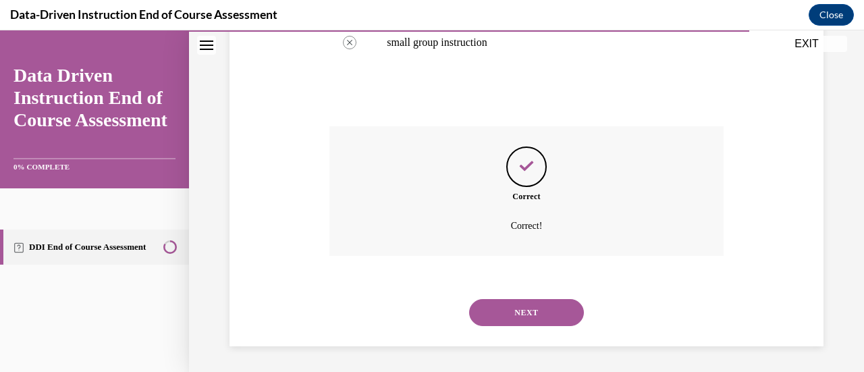
scroll to position [475, 0]
click at [531, 315] on button "NEXT" at bounding box center [526, 311] width 115 height 27
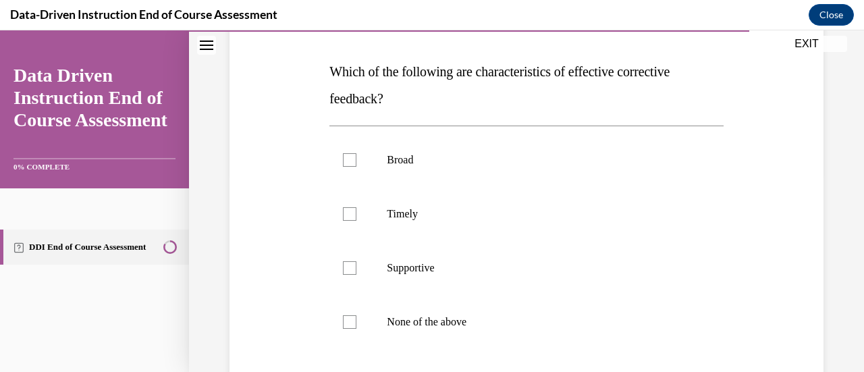
scroll to position [198, 0]
click at [356, 219] on label "Timely" at bounding box center [525, 215] width 393 height 54
click at [356, 219] on input "Timely" at bounding box center [349, 214] width 13 height 13
checkbox input "true"
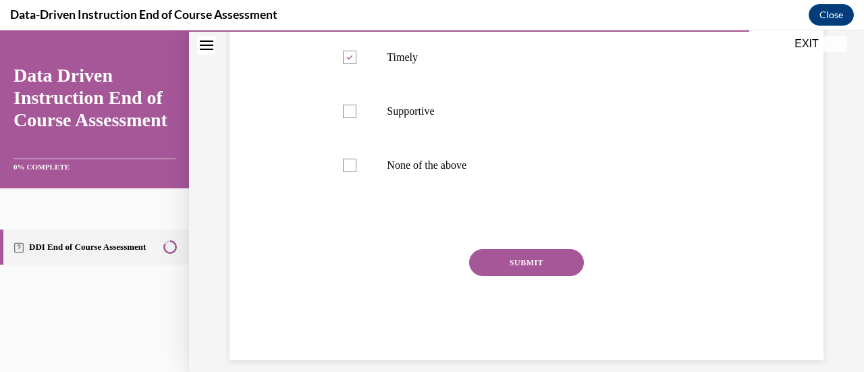
click at [545, 265] on button "SUBMIT" at bounding box center [526, 262] width 115 height 27
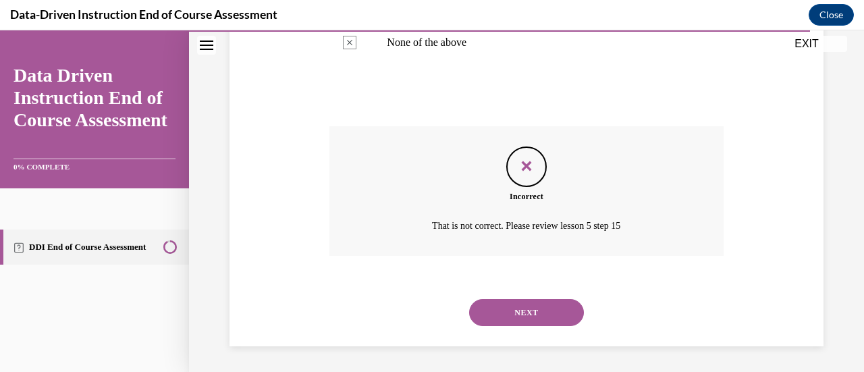
scroll to position [479, 0]
click at [530, 322] on button "NEXT" at bounding box center [526, 311] width 115 height 27
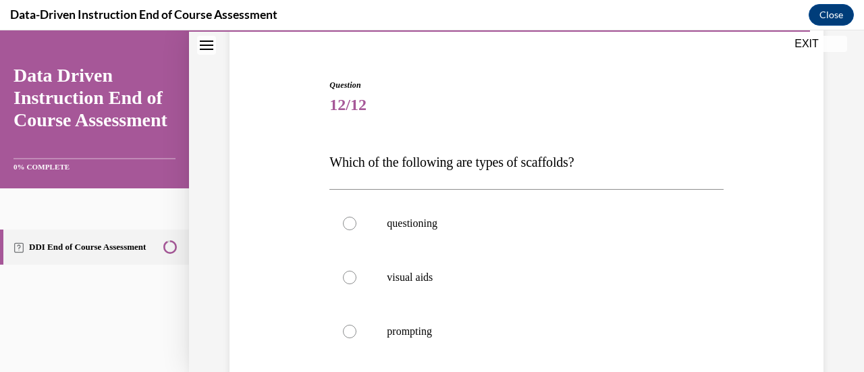
scroll to position [112, 0]
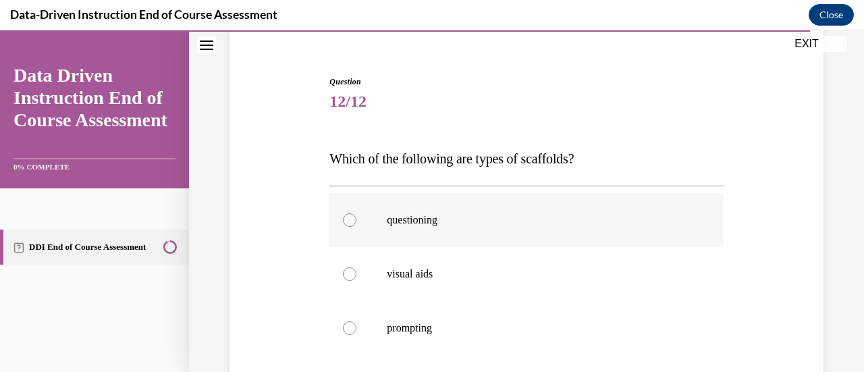
click at [349, 226] on label "questioning" at bounding box center [525, 220] width 393 height 54
click at [349, 226] on input "questioning" at bounding box center [349, 219] width 13 height 13
radio input "true"
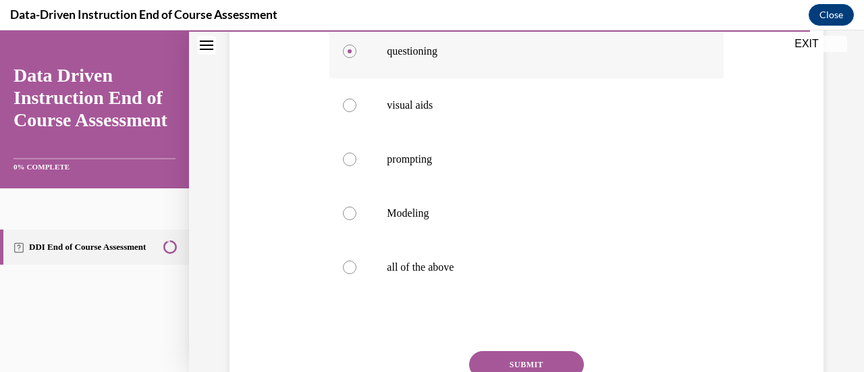
scroll to position [275, 0]
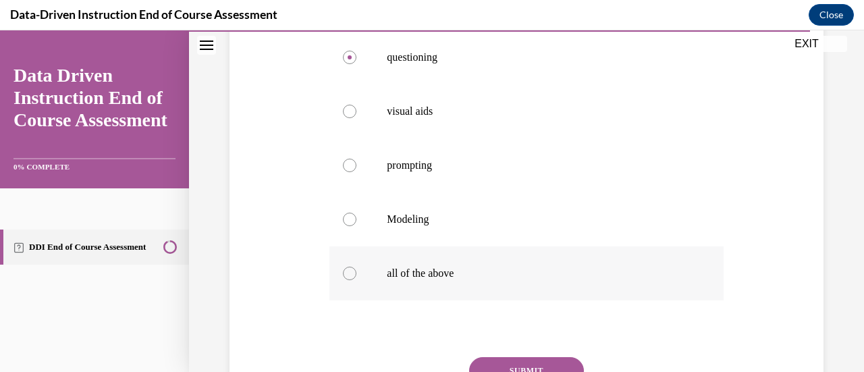
click at [350, 269] on div at bounding box center [349, 273] width 13 height 13
click at [350, 269] on input "all of the above" at bounding box center [349, 273] width 13 height 13
radio input "true"
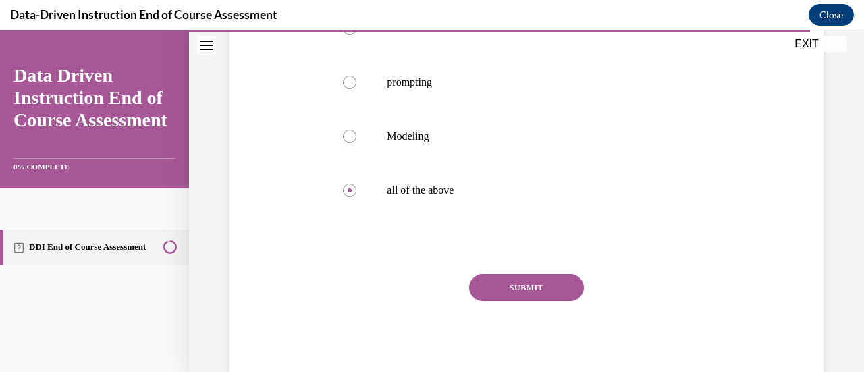
click at [534, 291] on button "SUBMIT" at bounding box center [526, 287] width 115 height 27
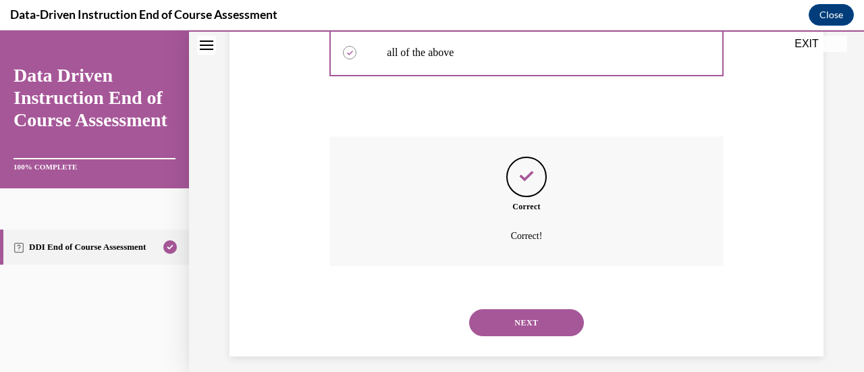
scroll to position [506, 0]
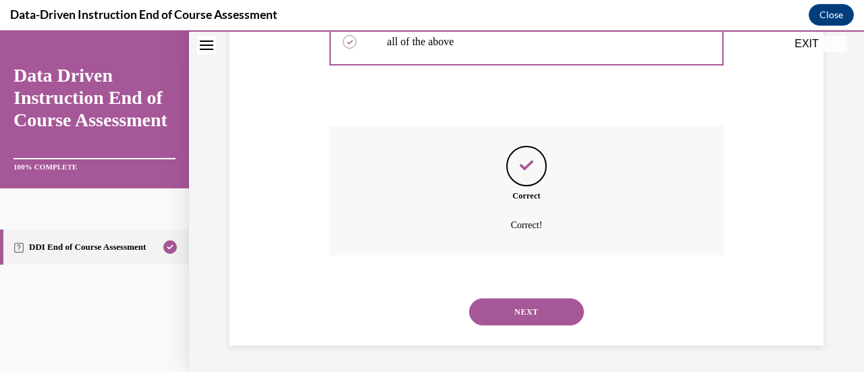
click at [534, 316] on button "NEXT" at bounding box center [526, 311] width 115 height 27
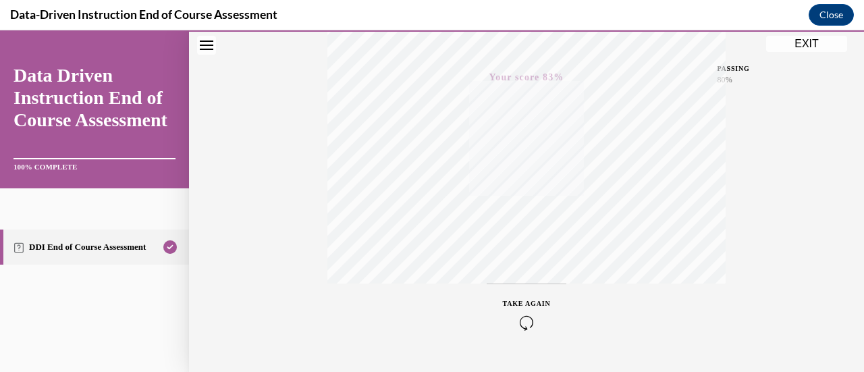
scroll to position [349, 0]
click at [815, 49] on button "EXIT" at bounding box center [806, 44] width 81 height 16
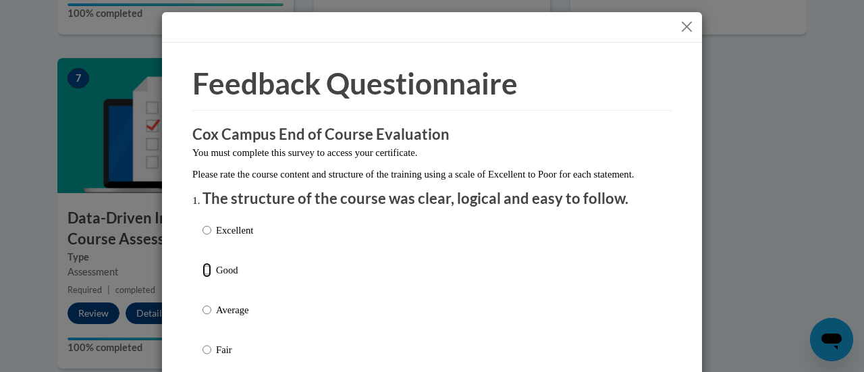
click at [205, 277] on input "Good" at bounding box center [206, 269] width 9 height 15
radio input "true"
click at [574, 319] on div "Excellent Good Average Fair Poor" at bounding box center [431, 326] width 459 height 220
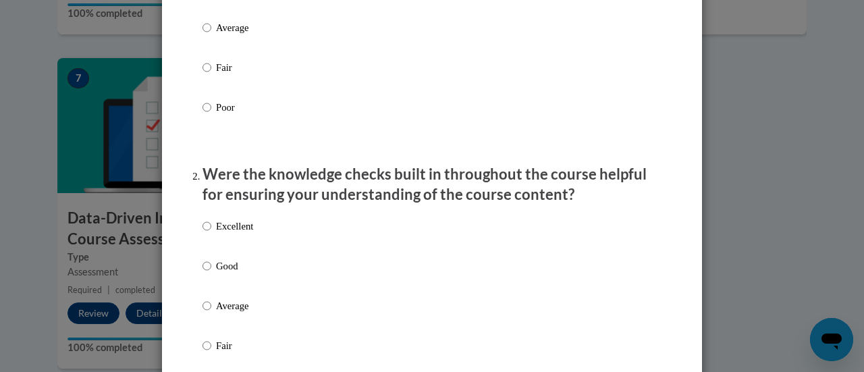
scroll to position [285, 0]
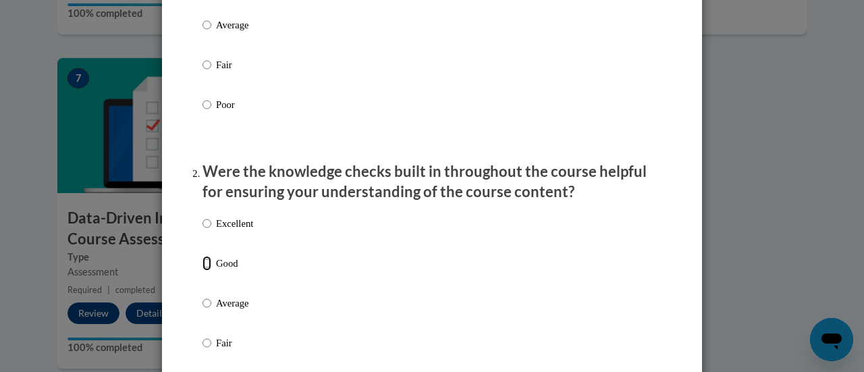
click at [202, 271] on input "Good" at bounding box center [206, 263] width 9 height 15
radio input "true"
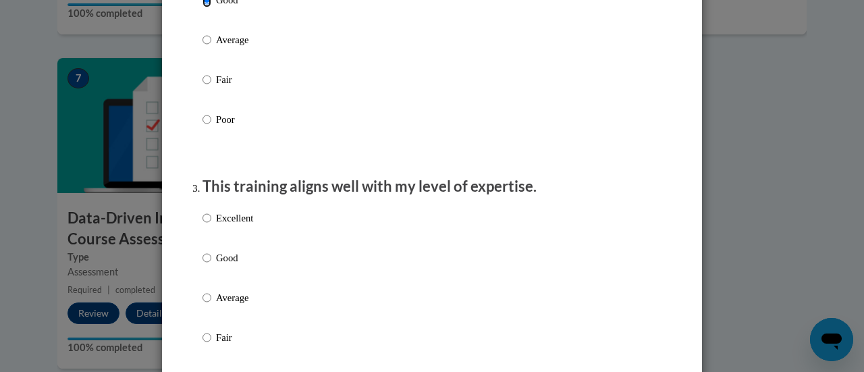
scroll to position [549, 0]
click at [202, 264] on input "Good" at bounding box center [206, 256] width 9 height 15
radio input "true"
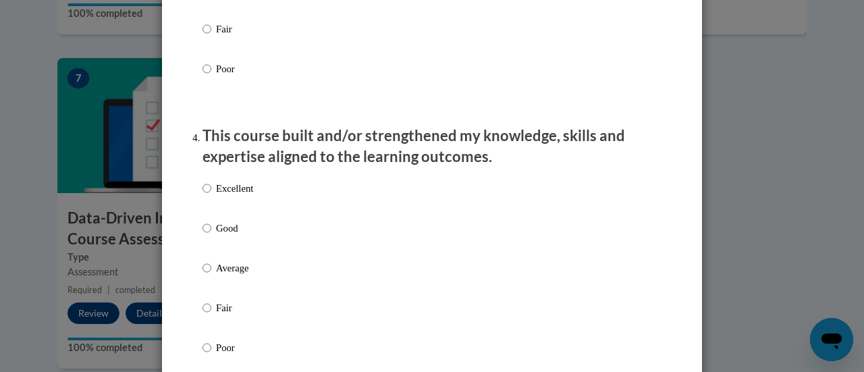
scroll to position [853, 0]
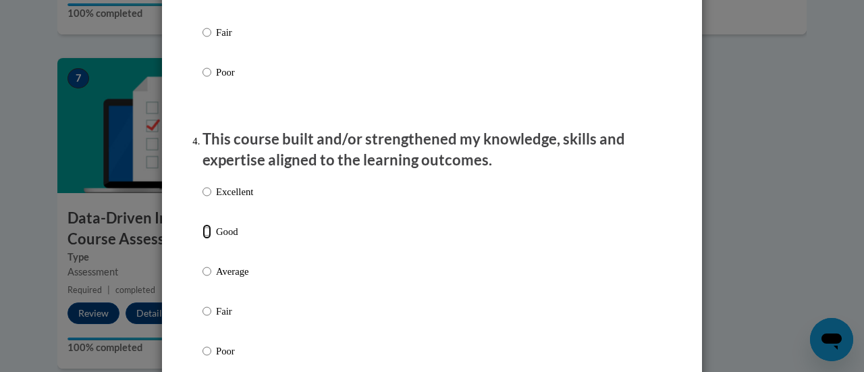
click at [202, 239] on input "Good" at bounding box center [206, 231] width 9 height 15
radio input "true"
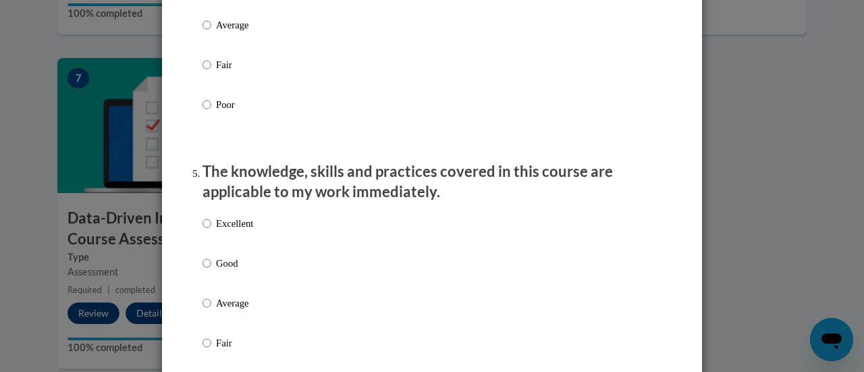
scroll to position [1108, 0]
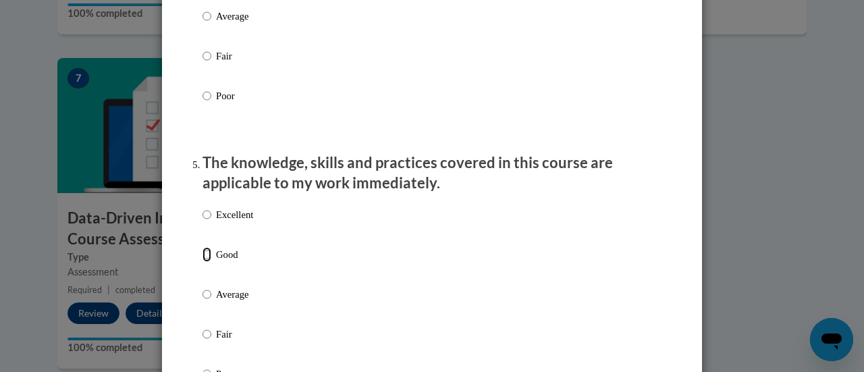
click at [202, 262] on input "Good" at bounding box center [206, 254] width 9 height 15
radio input "true"
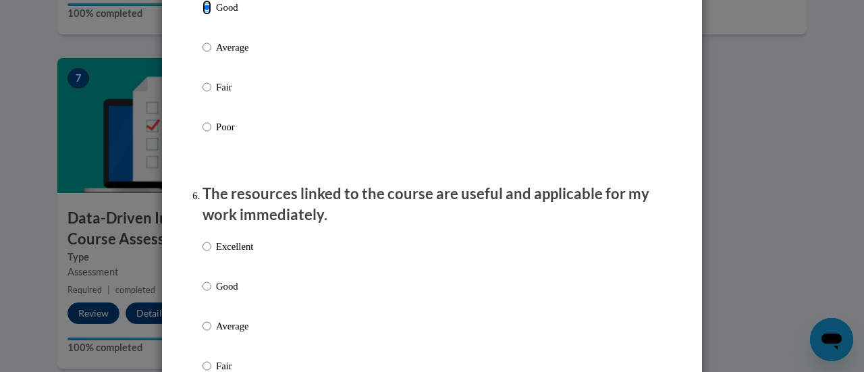
scroll to position [1359, 0]
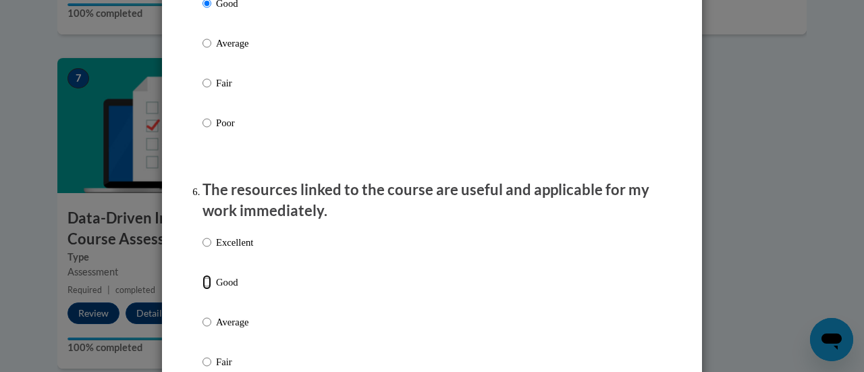
click at [202, 289] on input "Good" at bounding box center [206, 282] width 9 height 15
radio input "true"
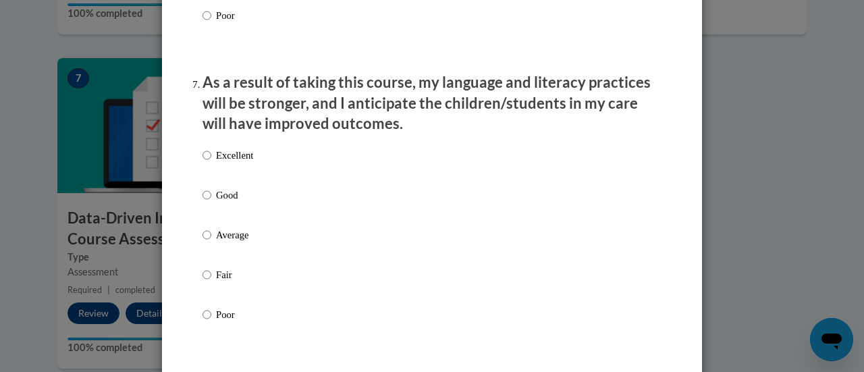
scroll to position [1749, 0]
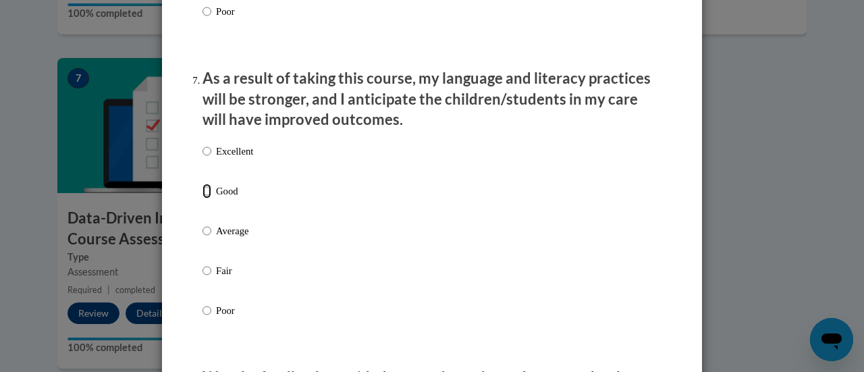
click at [202, 198] on input "Good" at bounding box center [206, 191] width 9 height 15
radio input "true"
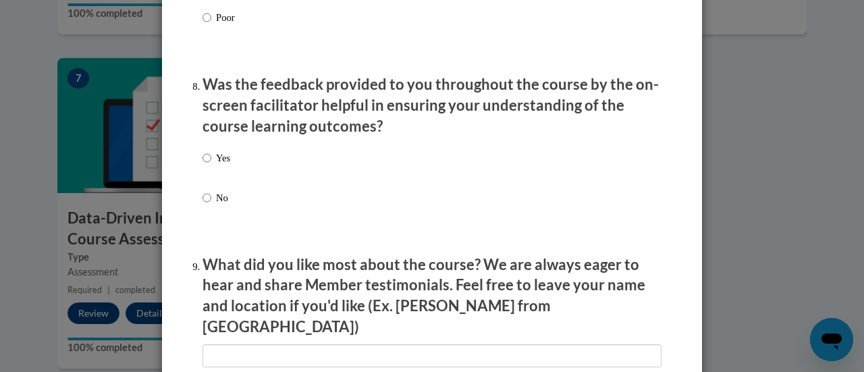
scroll to position [2040, 0]
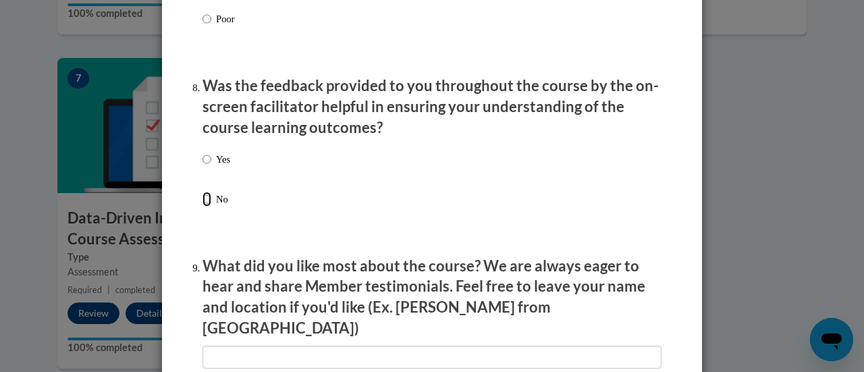
click at [205, 206] on input "No" at bounding box center [206, 199] width 9 height 15
radio input "true"
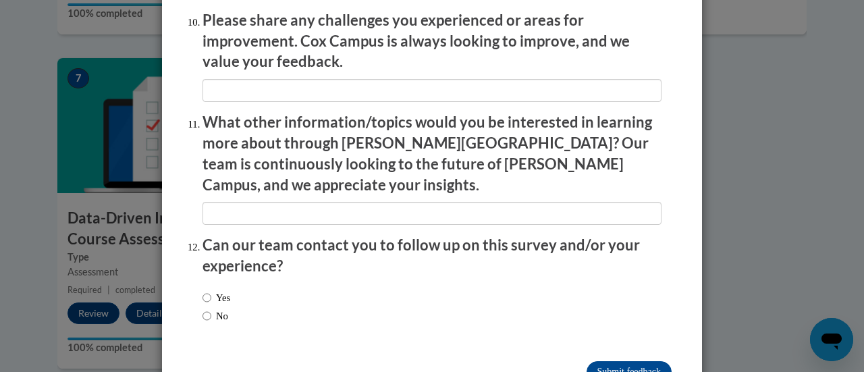
scroll to position [2434, 0]
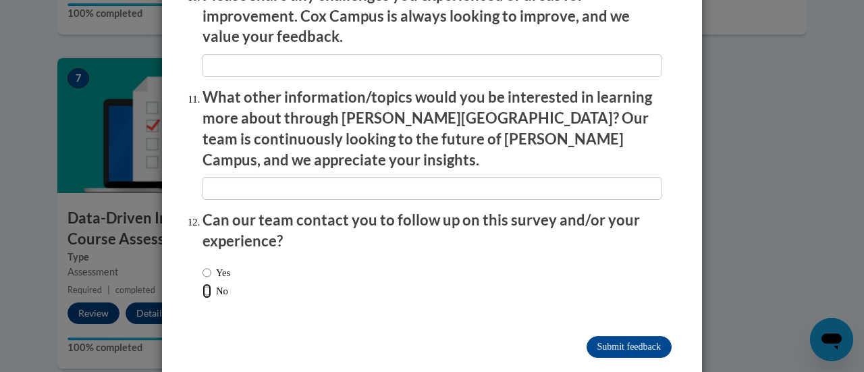
click at [202, 283] on input "No" at bounding box center [206, 290] width 9 height 15
radio input "true"
click at [623, 336] on input "Submit feedback" at bounding box center [628, 347] width 85 height 22
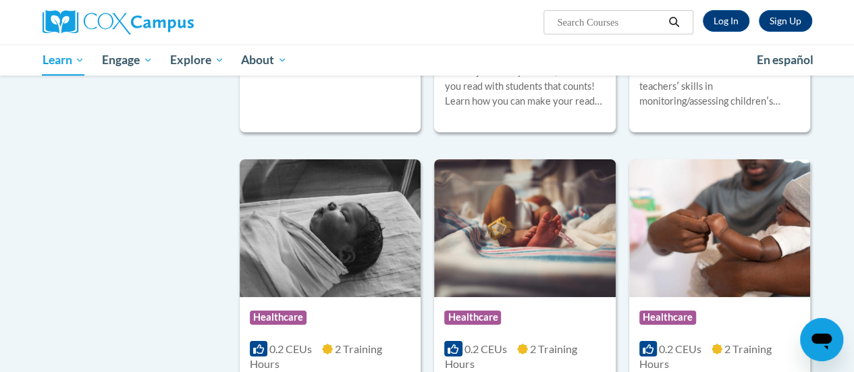
scroll to position [2411, 0]
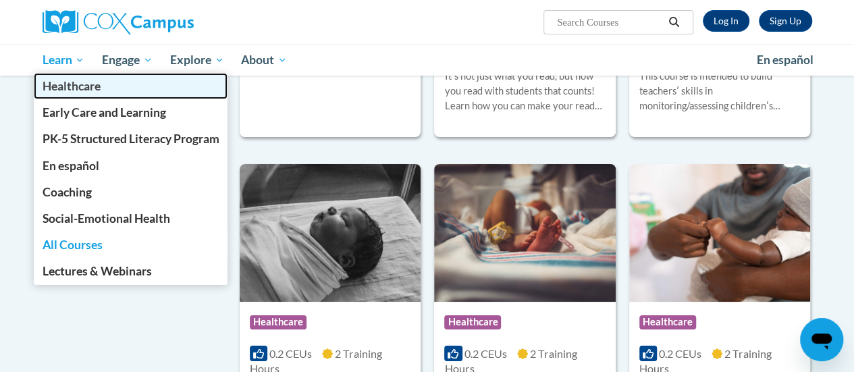
click at [66, 74] on link "Healthcare" at bounding box center [131, 86] width 194 height 26
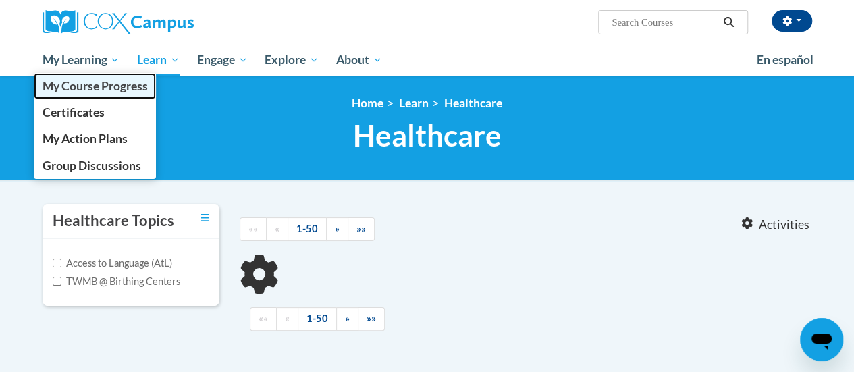
click at [109, 94] on link "My Course Progress" at bounding box center [95, 86] width 123 height 26
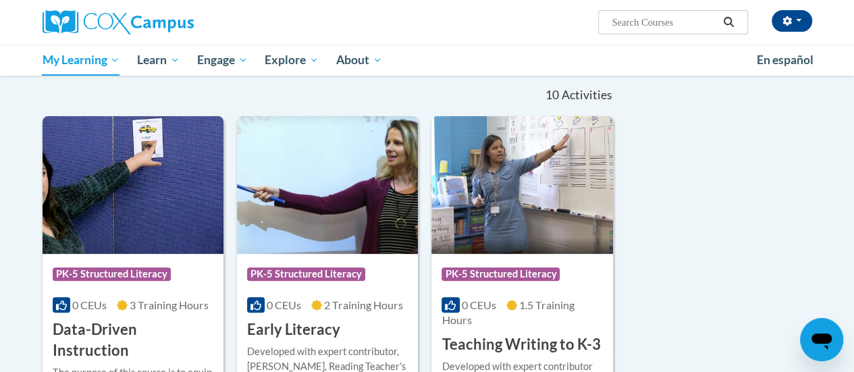
scroll to position [128, 0]
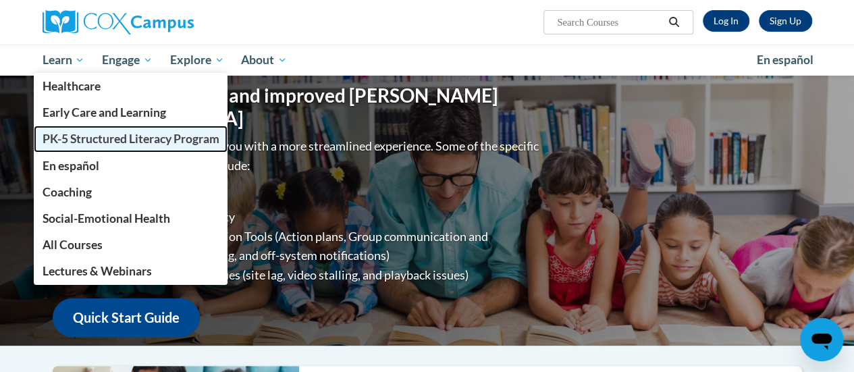
click at [94, 136] on span "PK-5 Structured Literacy Program" at bounding box center [130, 139] width 177 height 14
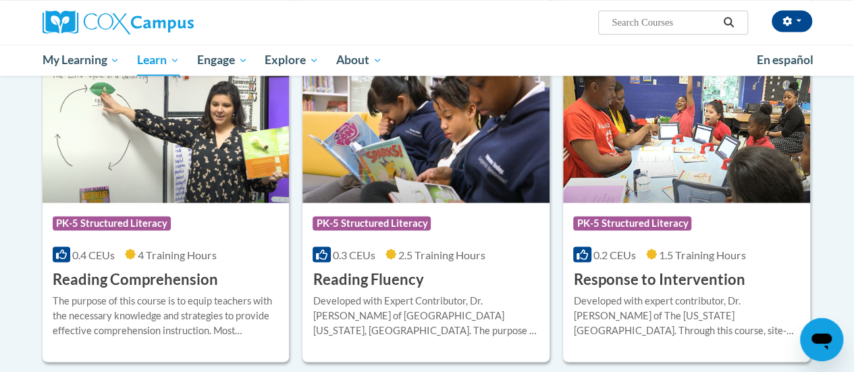
scroll to position [1162, 0]
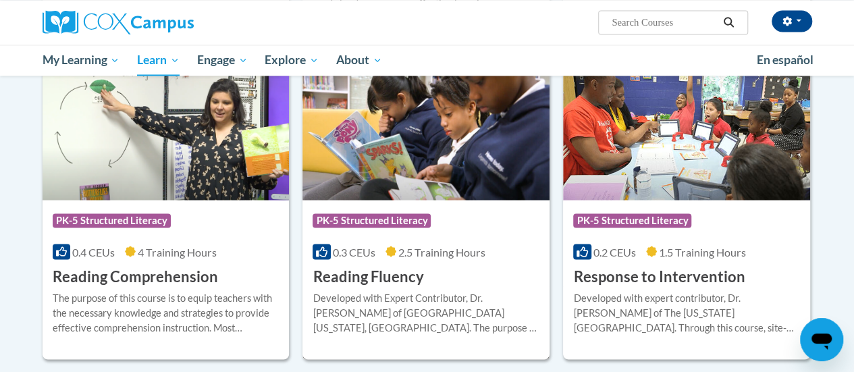
click at [510, 262] on div "Course Category: PK-5 Structured Literacy 0.3 CEUs 2.5 Training Hours COURSE Re…" at bounding box center [425, 243] width 247 height 86
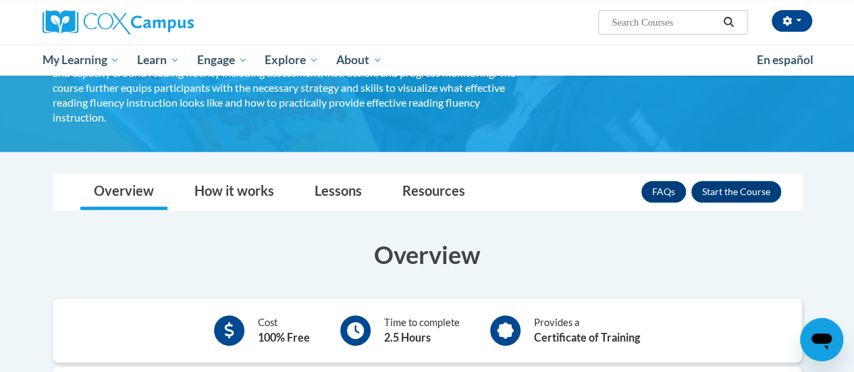
scroll to position [144, 0]
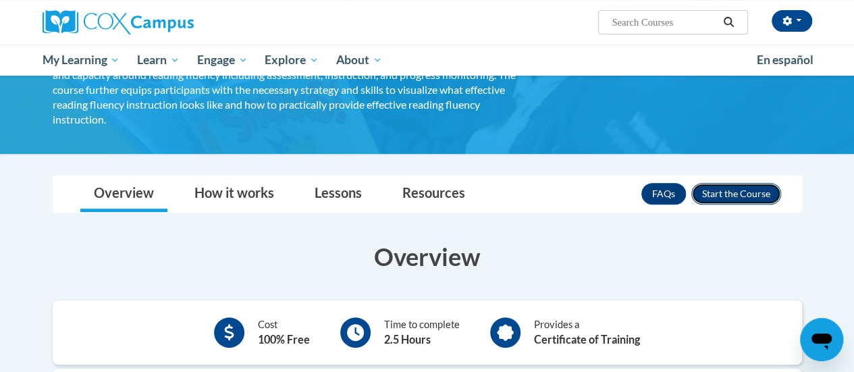
click at [748, 183] on button "Enroll" at bounding box center [736, 194] width 90 height 22
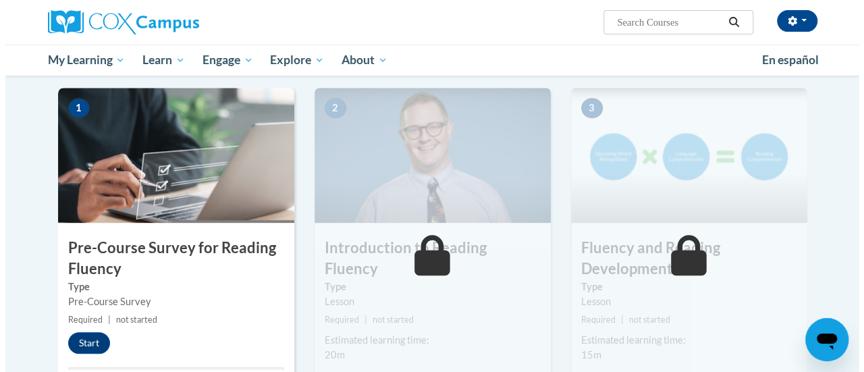
scroll to position [266, 0]
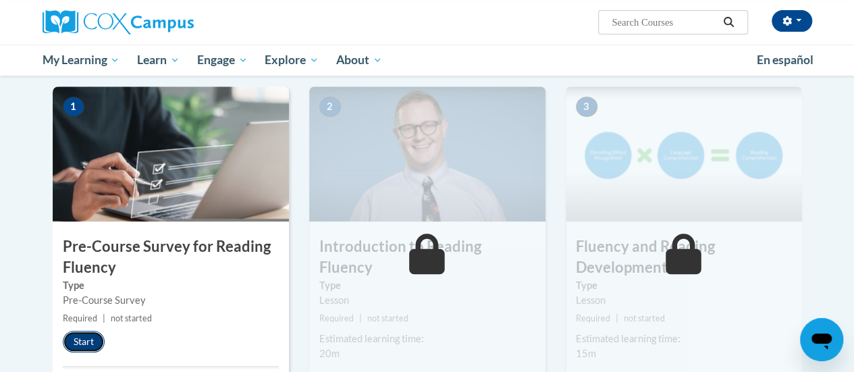
click at [86, 341] on button "Start" at bounding box center [84, 342] width 42 height 22
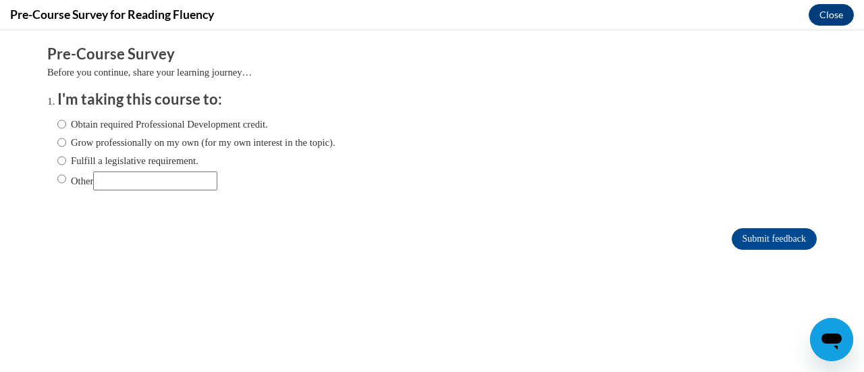
scroll to position [0, 0]
click at [57, 182] on input "Other" at bounding box center [61, 178] width 9 height 15
radio input "true"
click at [771, 239] on input "Submit feedback" at bounding box center [773, 239] width 85 height 22
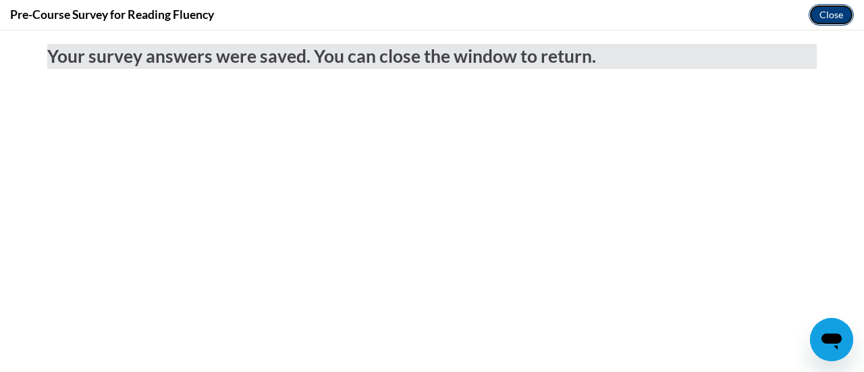
click at [837, 24] on button "Close" at bounding box center [830, 15] width 45 height 22
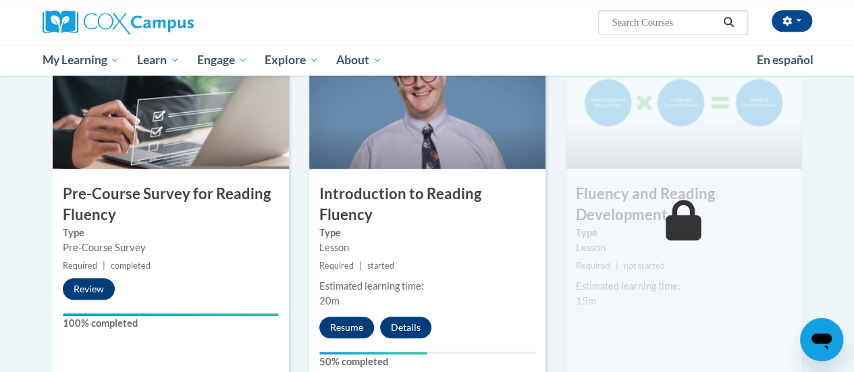
scroll to position [319, 0]
click at [496, 200] on h3 "Introduction to Reading Fluency" at bounding box center [427, 204] width 236 height 42
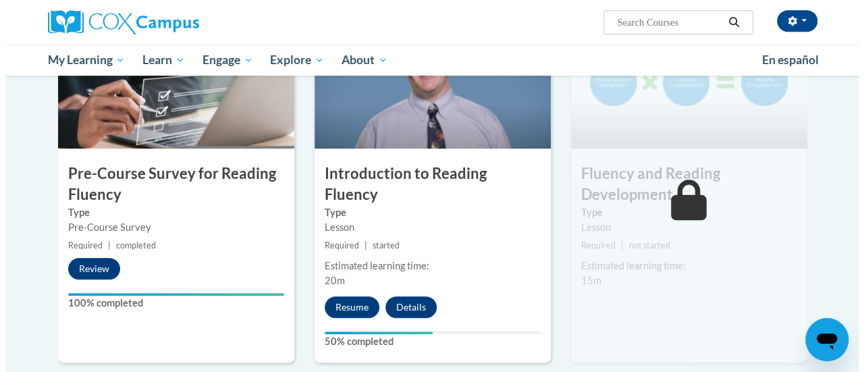
scroll to position [339, 0]
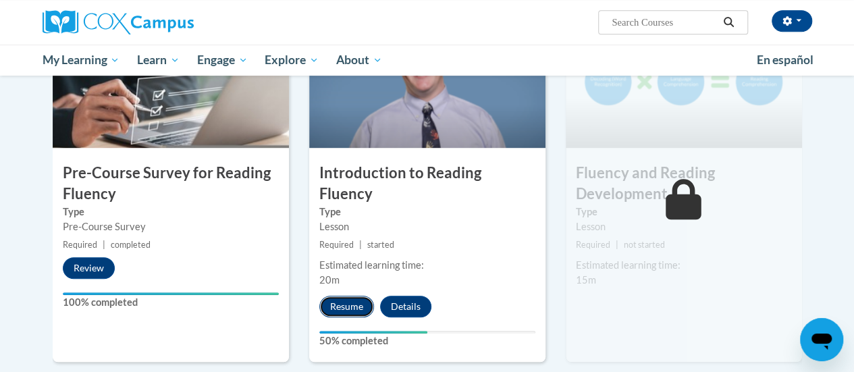
click at [339, 296] on button "Resume" at bounding box center [346, 307] width 55 height 22
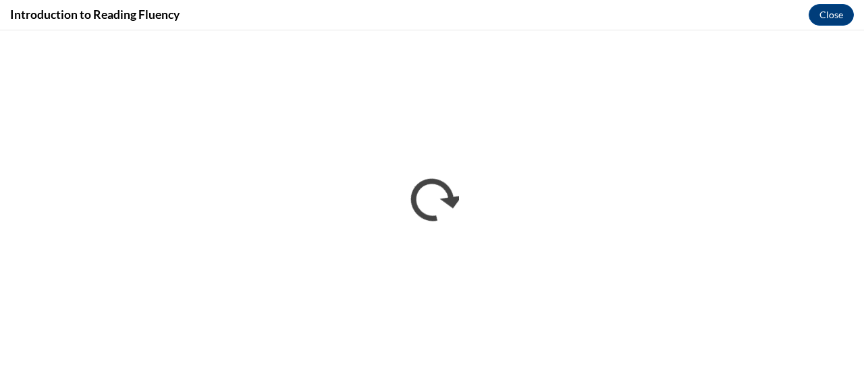
scroll to position [0, 0]
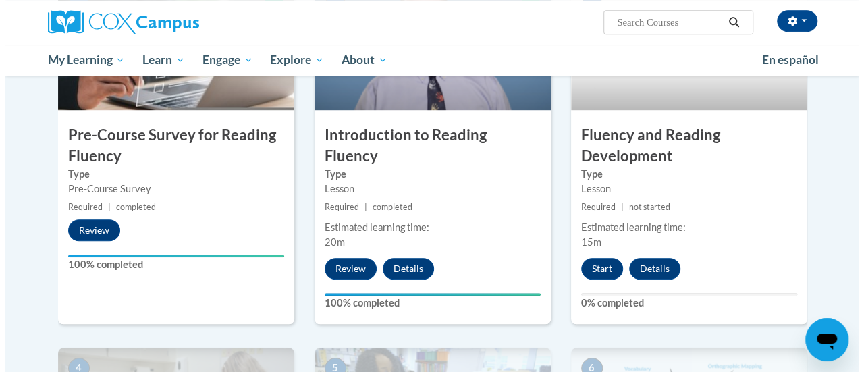
scroll to position [378, 0]
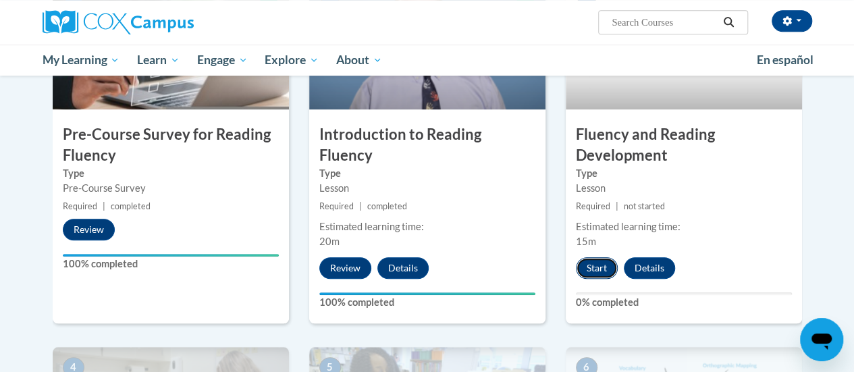
click at [598, 275] on button "Start" at bounding box center [597, 268] width 42 height 22
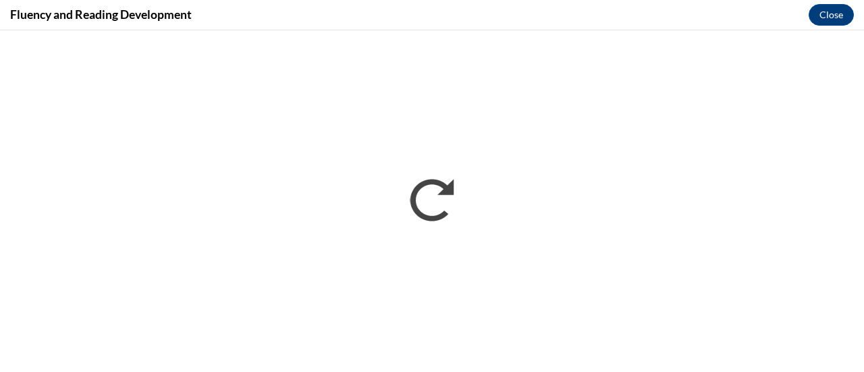
scroll to position [0, 0]
